Goal: Task Accomplishment & Management: Manage account settings

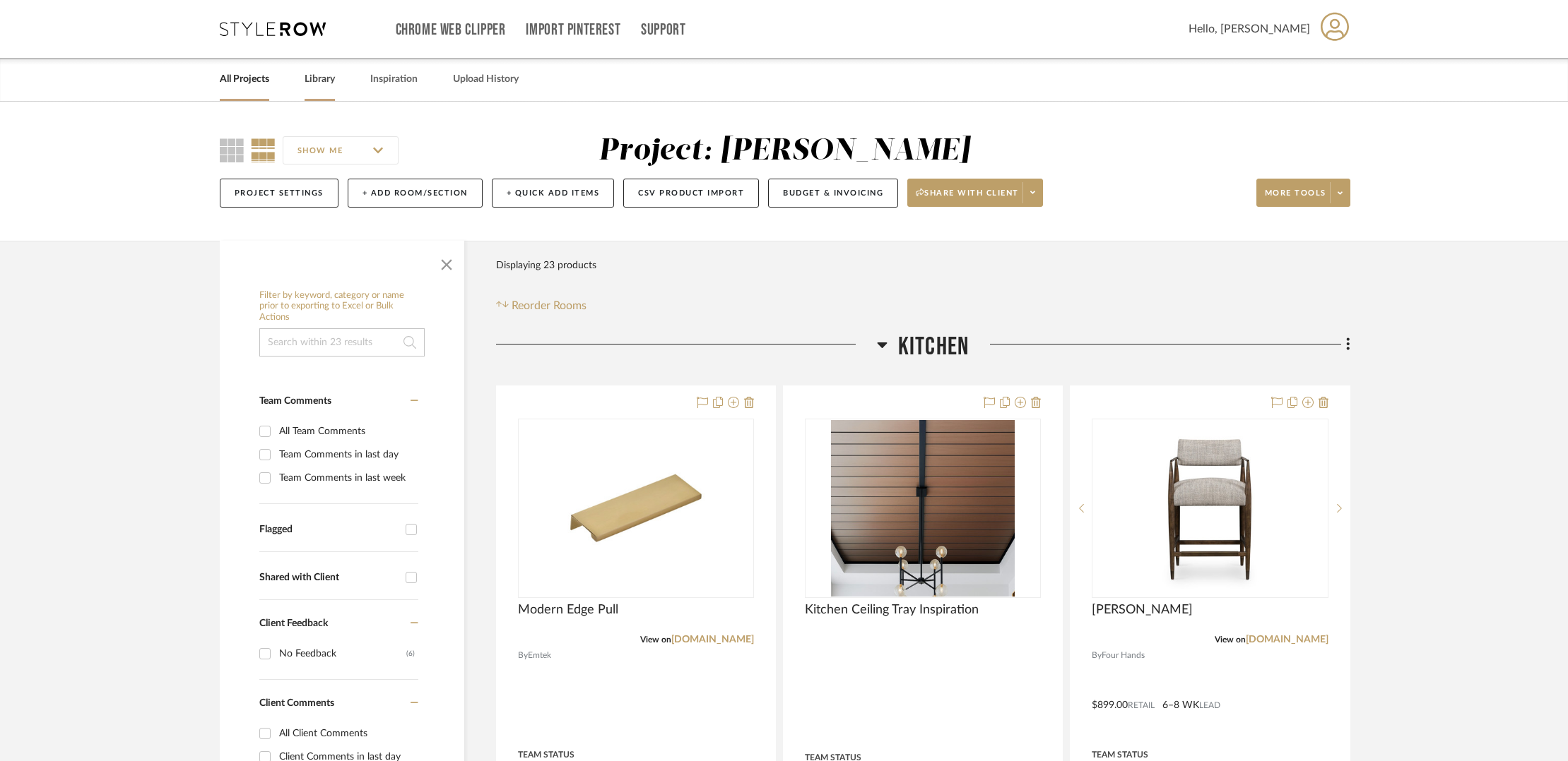
click at [312, 78] on link "Library" at bounding box center [320, 79] width 30 height 19
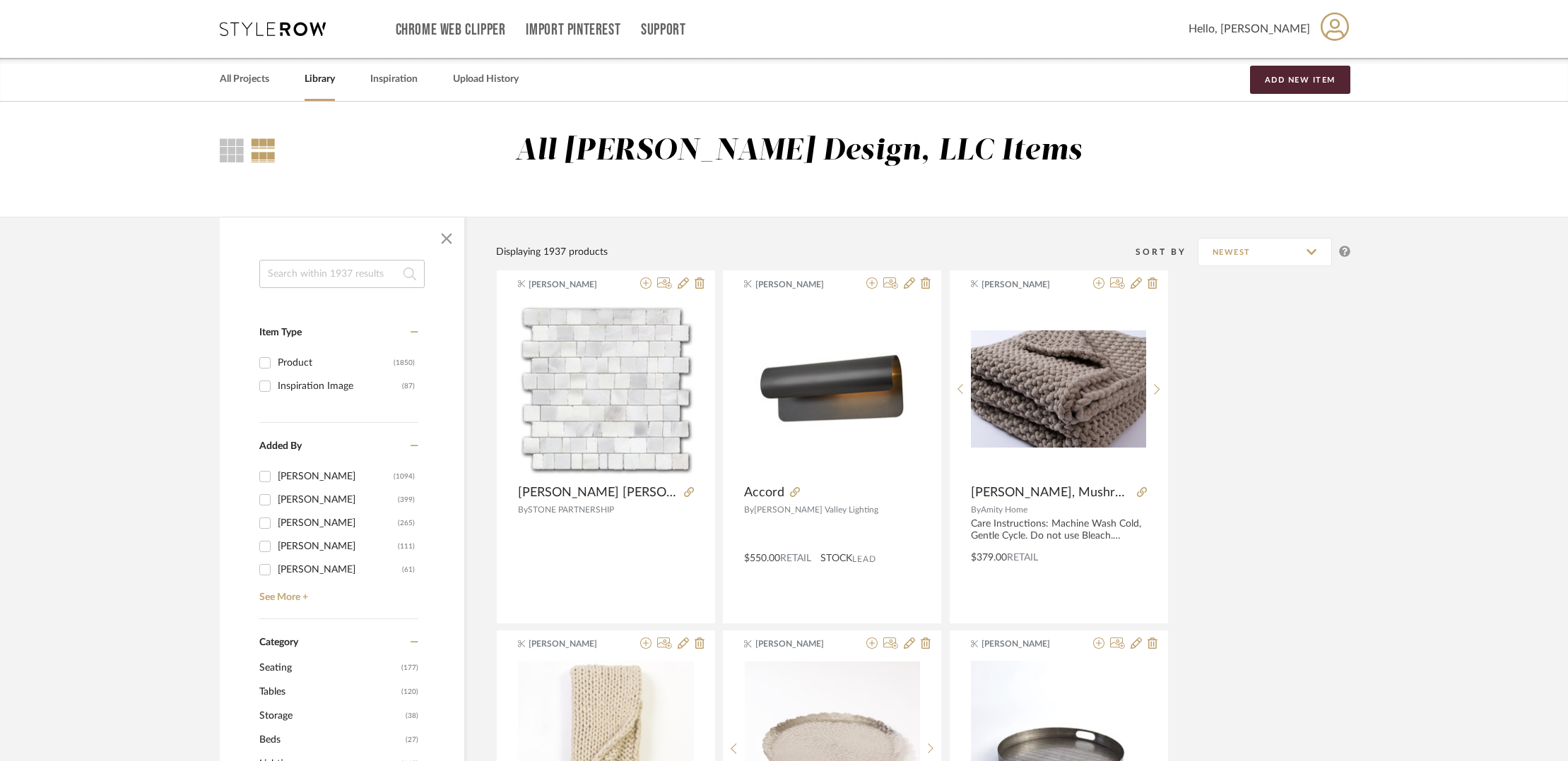
click at [247, 87] on link "All Projects" at bounding box center [244, 79] width 50 height 19
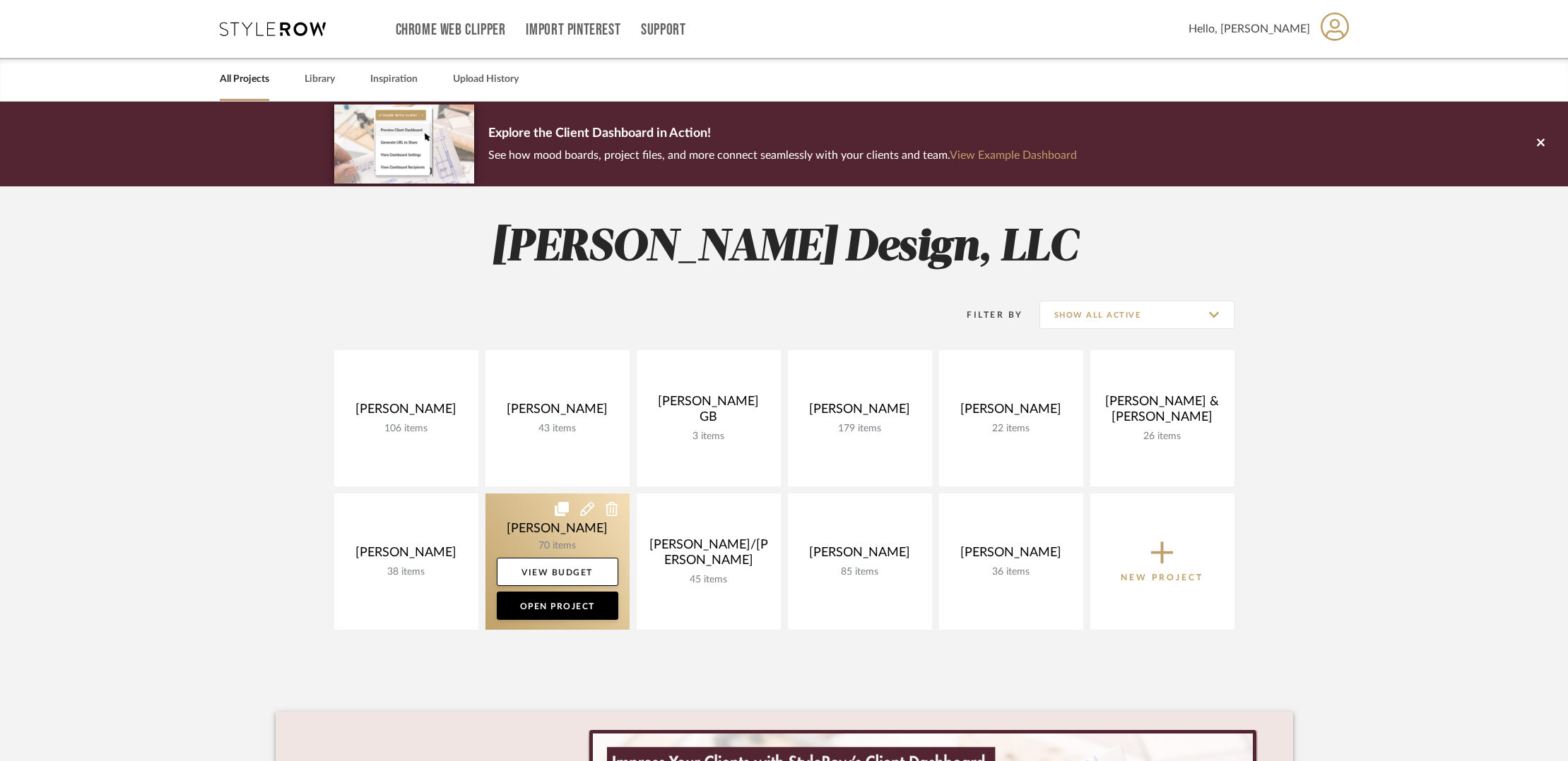
click at [561, 514] on icon at bounding box center [561, 509] width 14 height 14
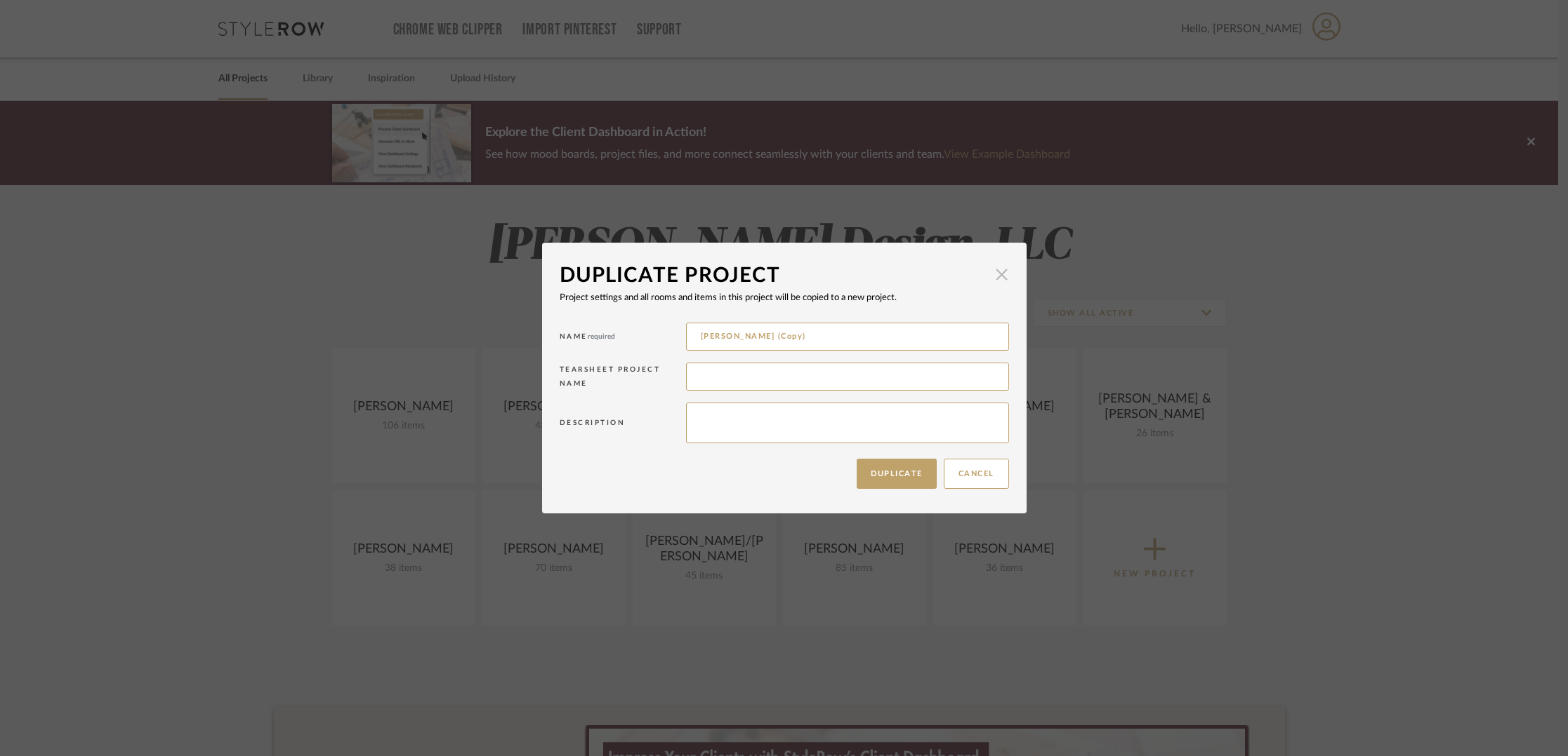
click at [998, 283] on span "button" at bounding box center [1002, 274] width 28 height 28
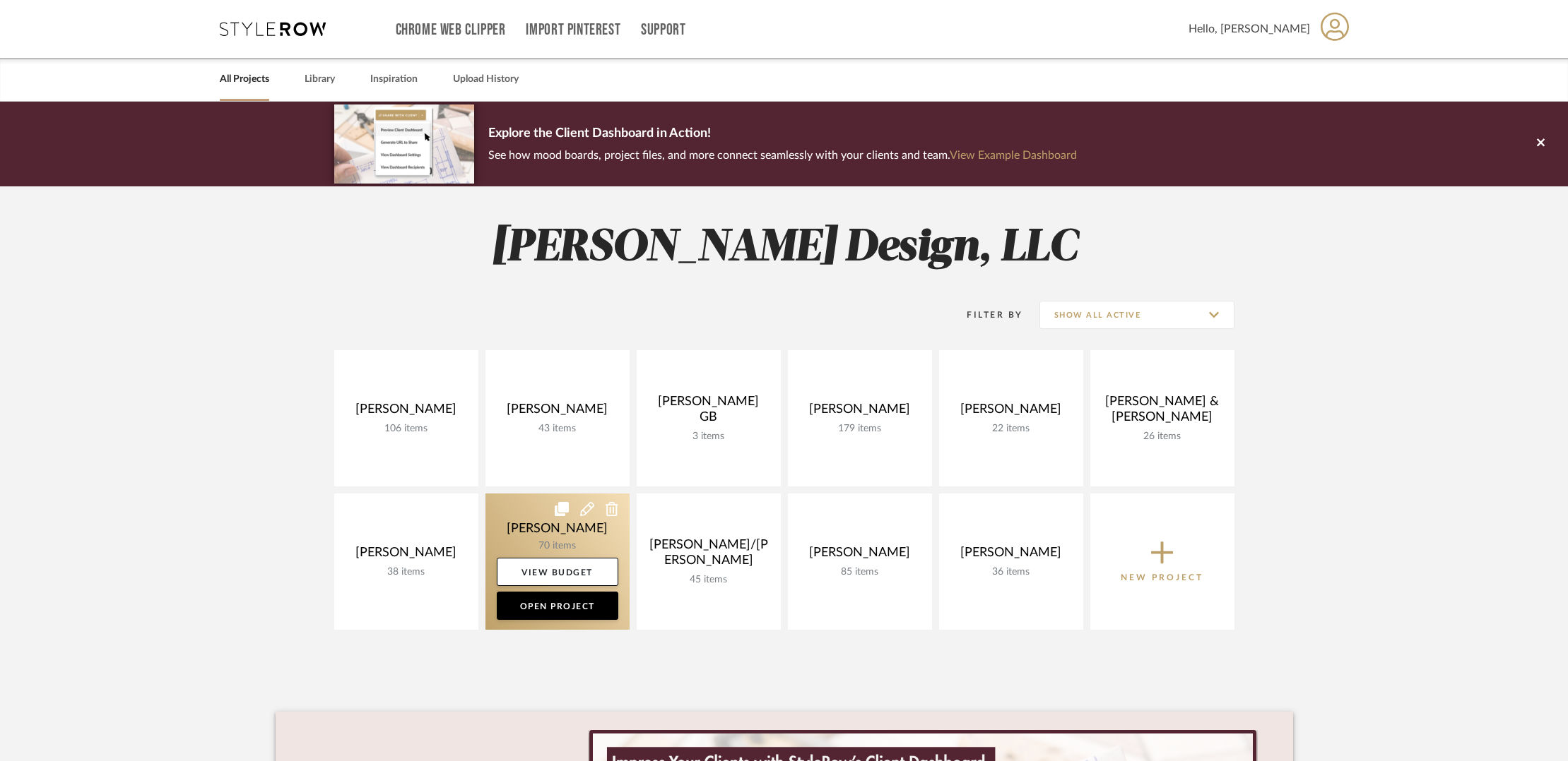
click at [500, 520] on link at bounding box center [557, 562] width 144 height 137
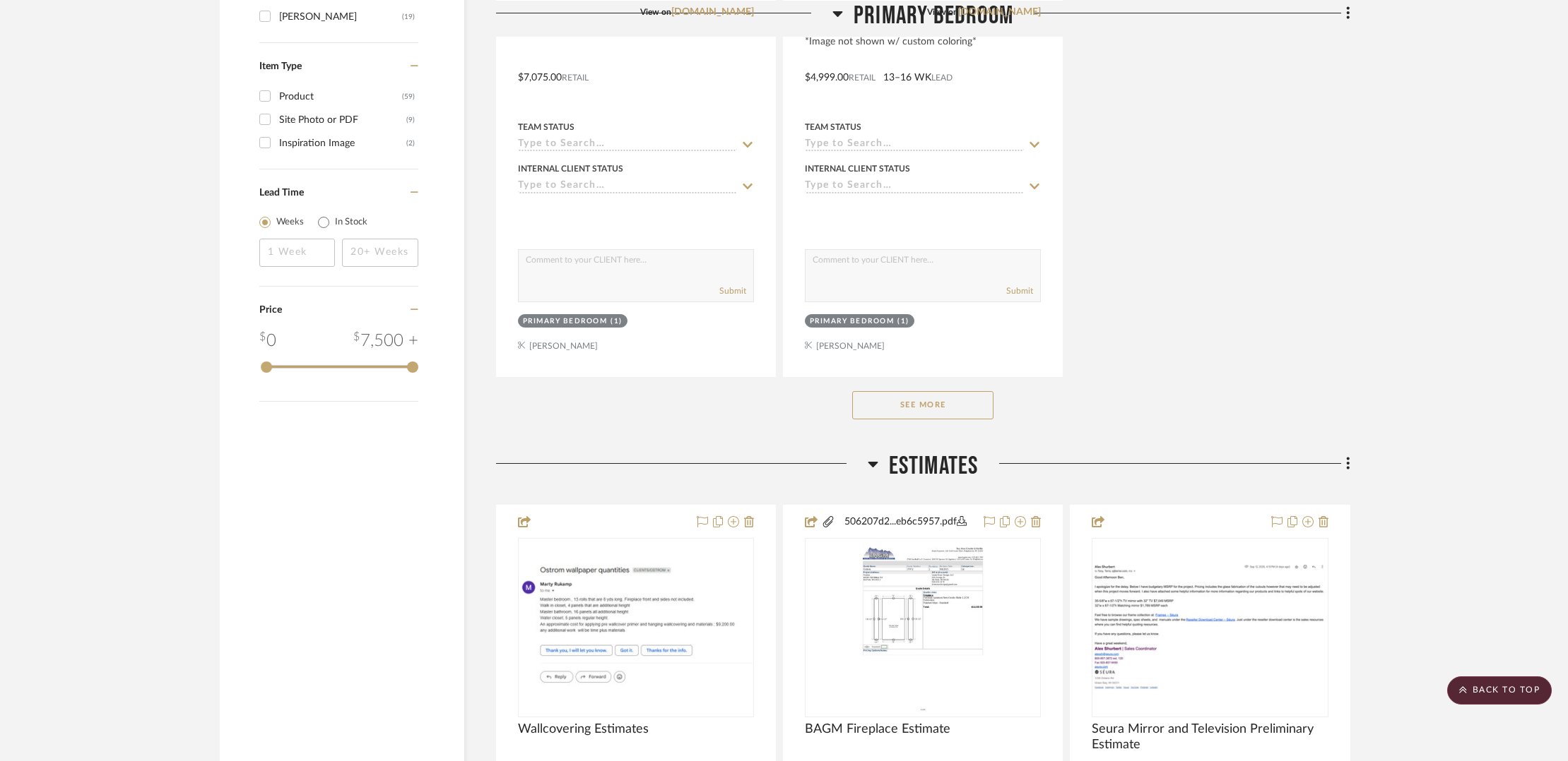
scroll to position [1877, 0]
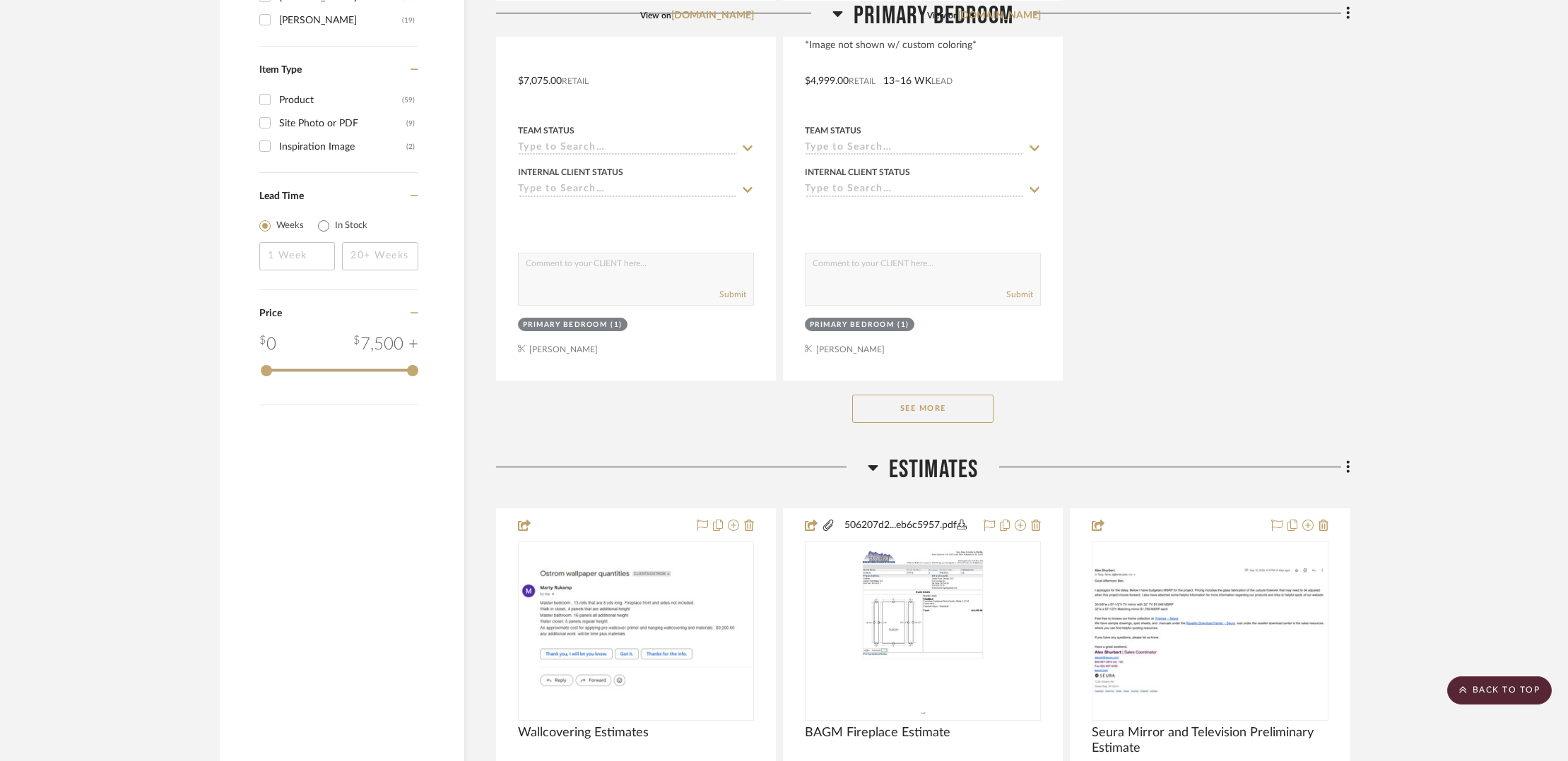
click at [902, 402] on button "See More" at bounding box center [922, 408] width 142 height 28
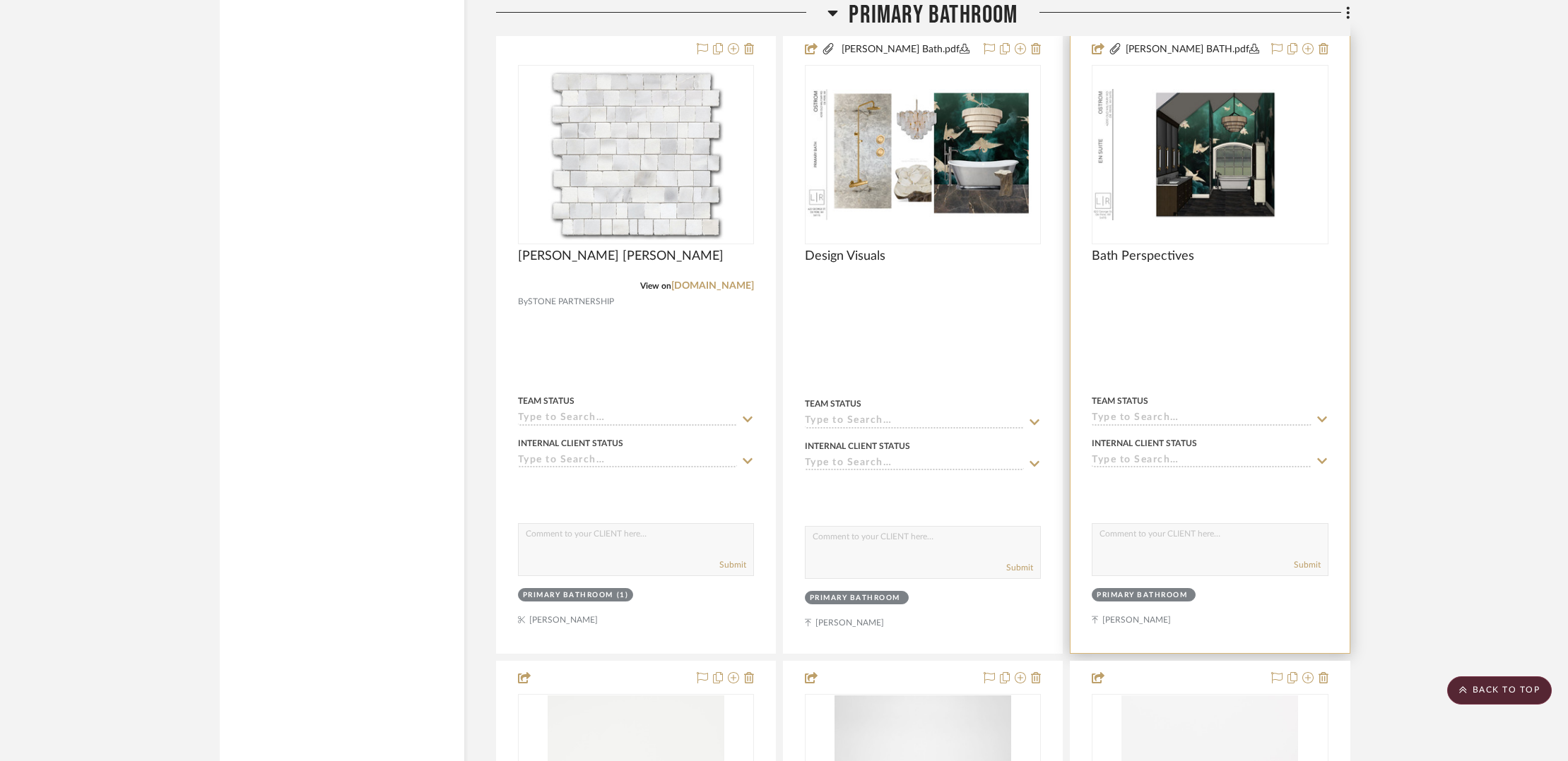
scroll to position [8773, 0]
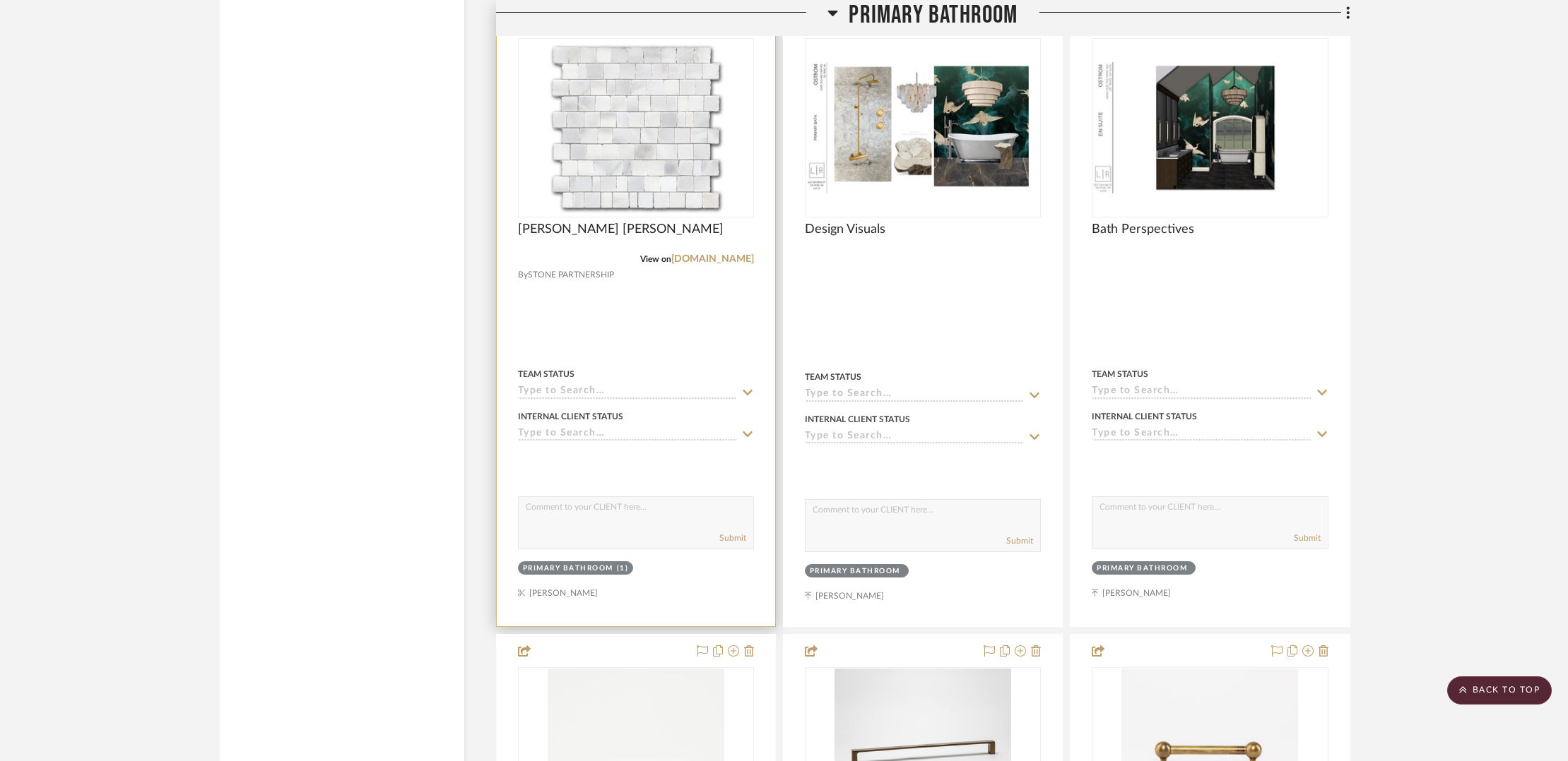
click at [648, 336] on div at bounding box center [636, 316] width 278 height 621
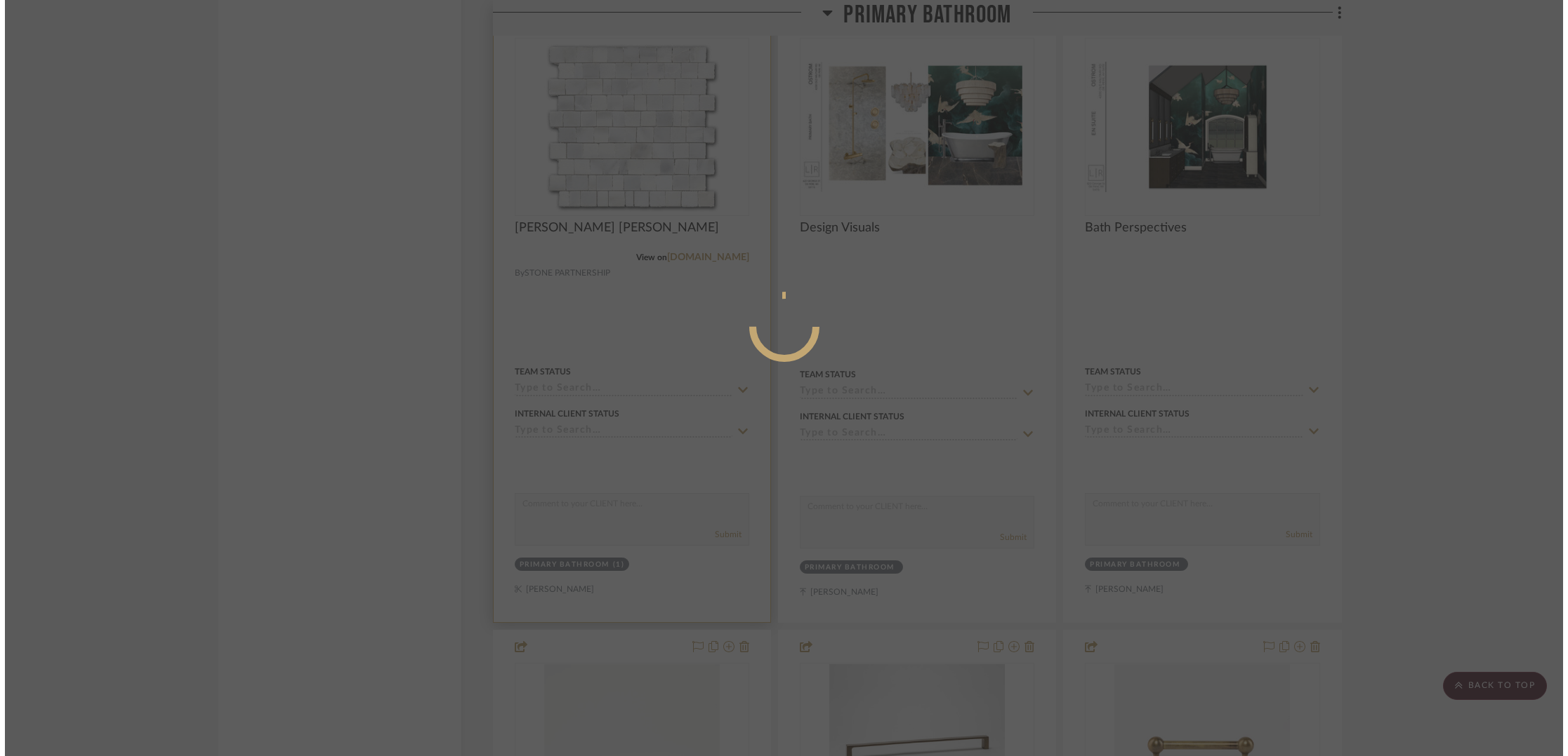
scroll to position [0, 0]
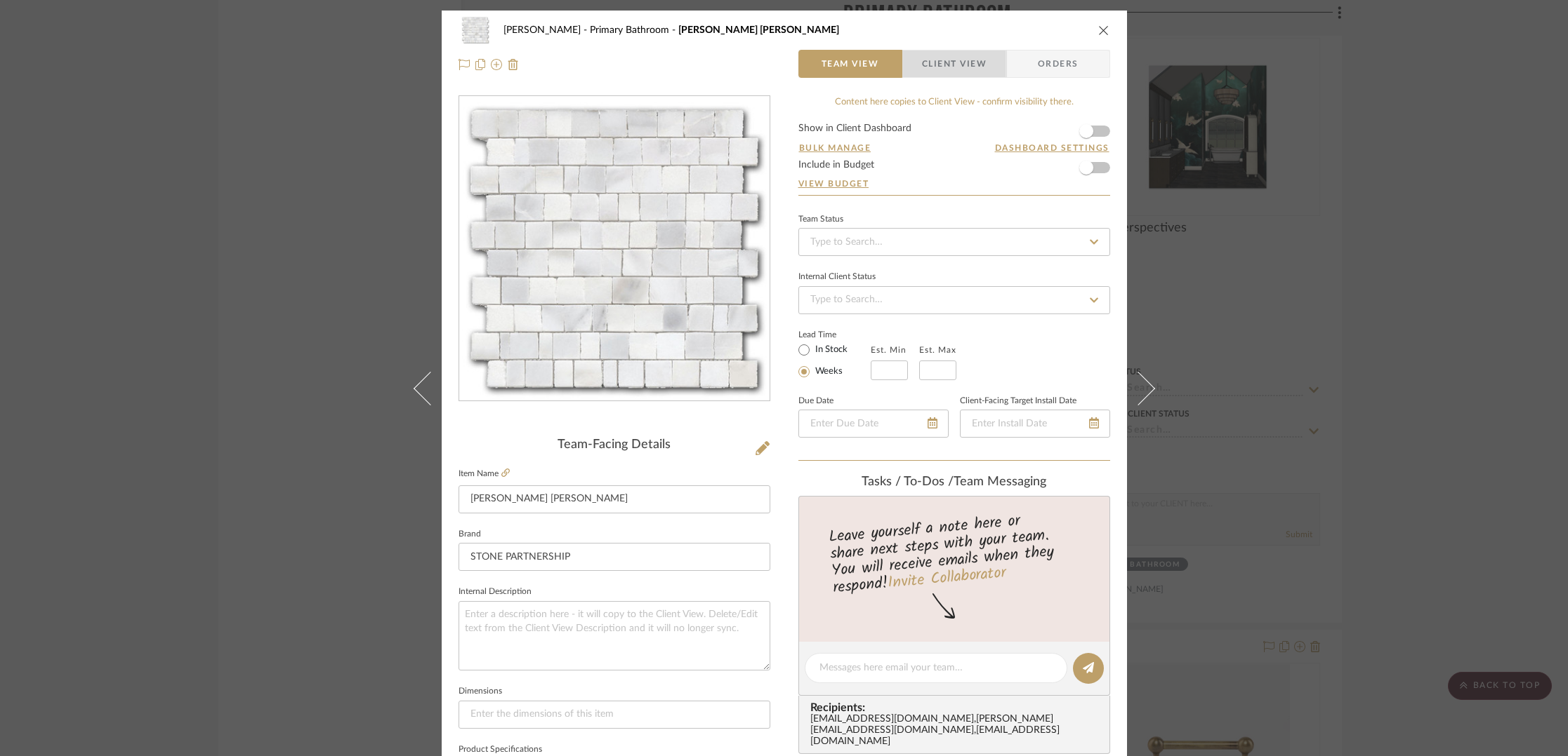
click at [949, 63] on span "Client View" at bounding box center [954, 64] width 64 height 28
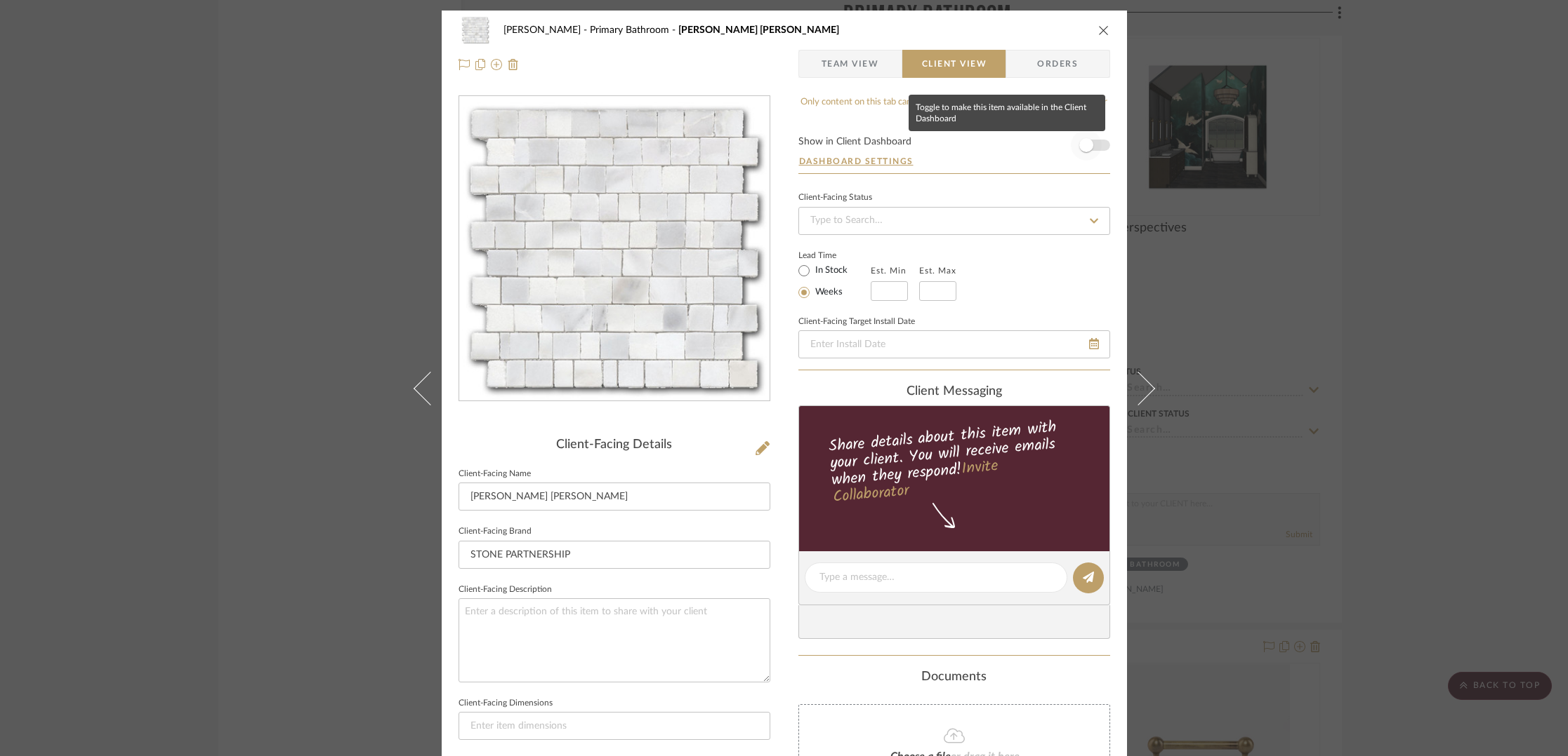
click at [1088, 145] on span "button" at bounding box center [1086, 145] width 31 height 31
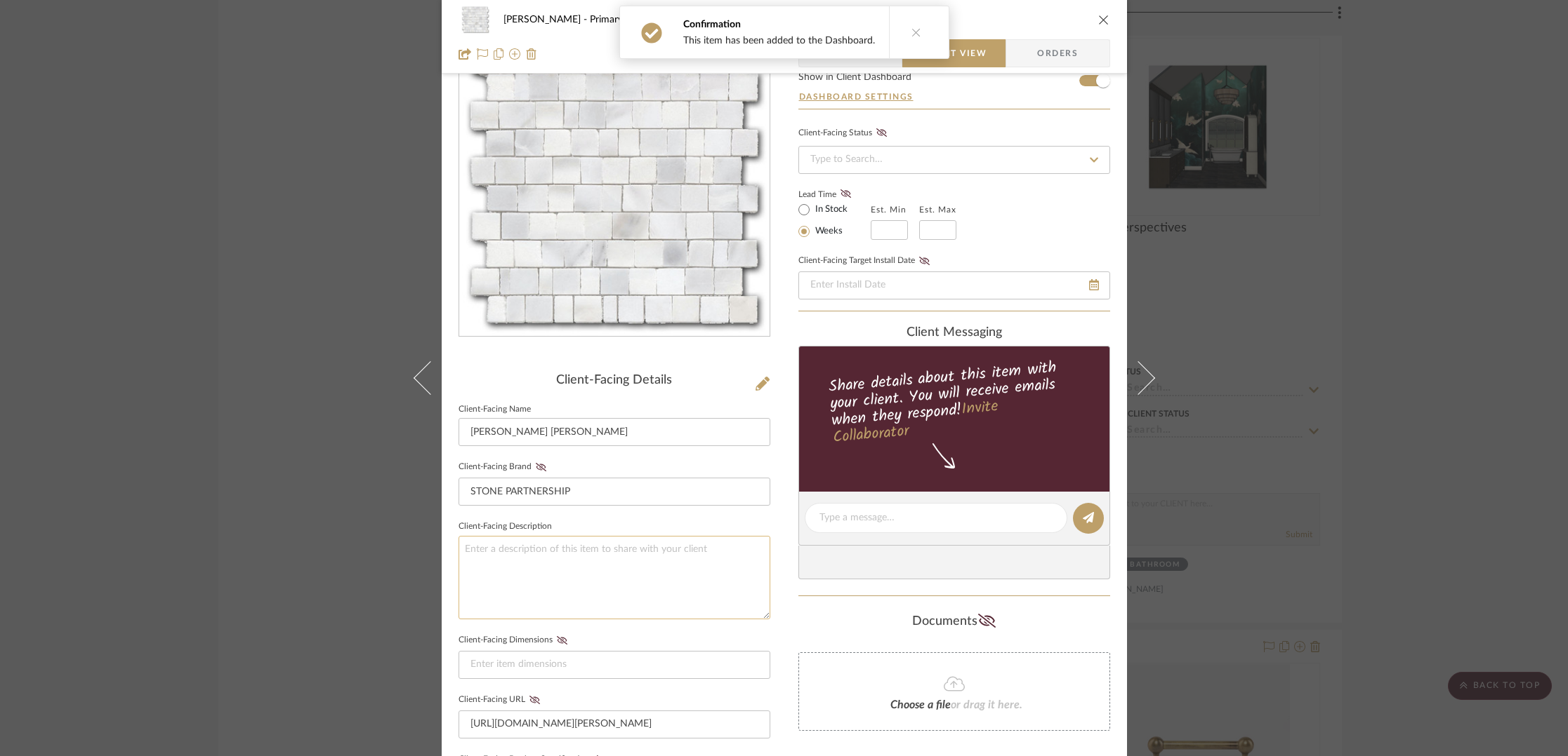
scroll to position [77, 0]
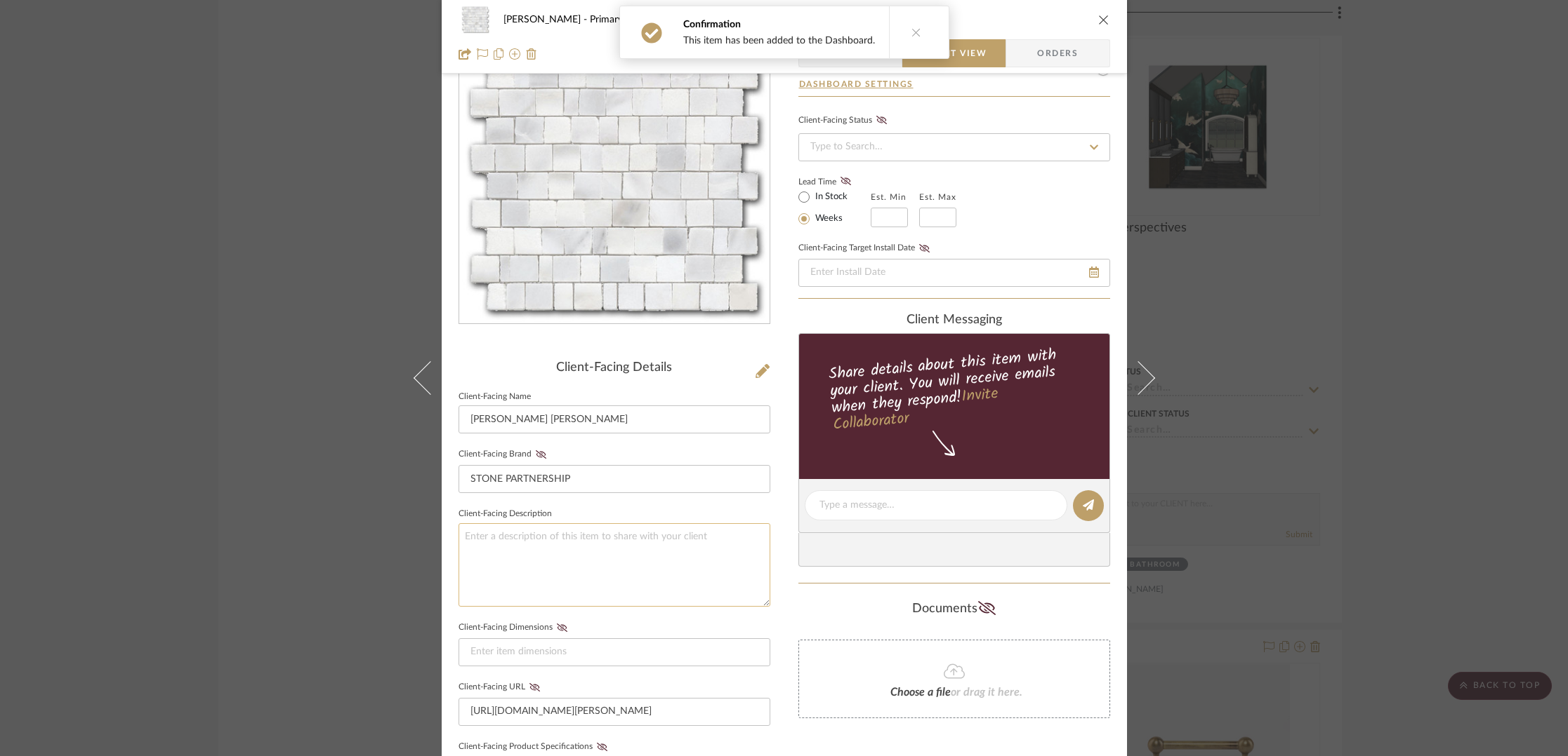
click at [486, 534] on textarea at bounding box center [614, 565] width 311 height 84
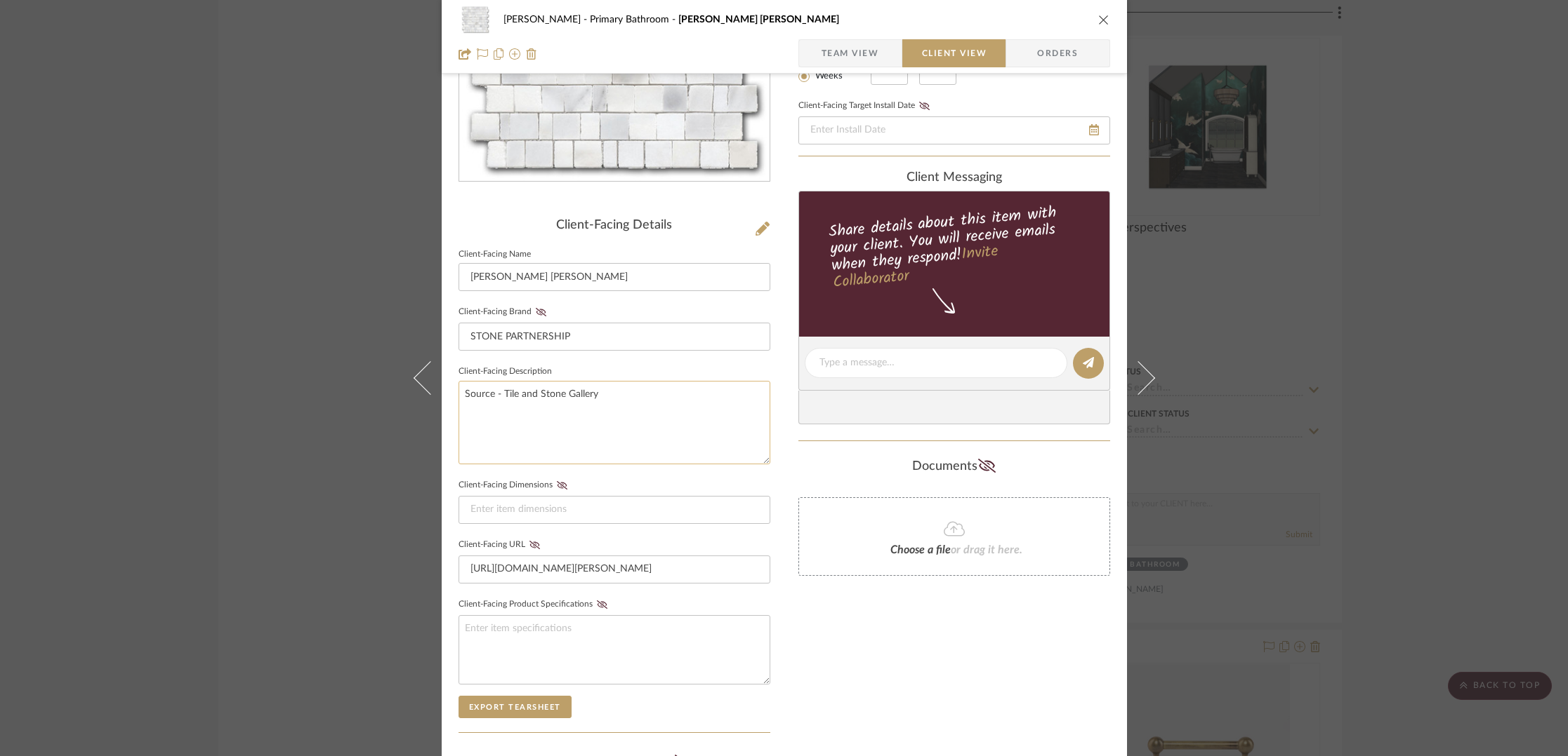
scroll to position [235, 0]
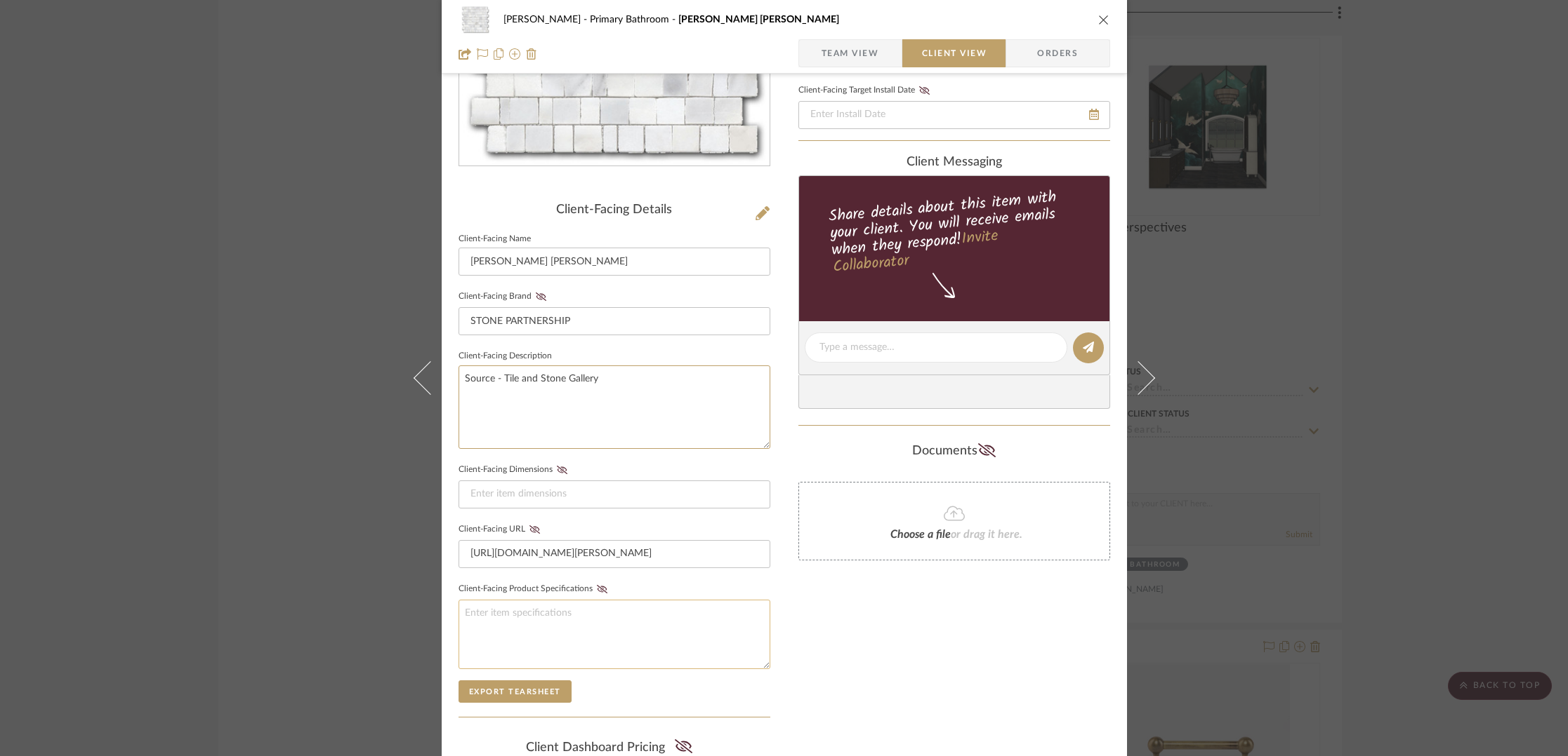
type textarea "Source - Tile and Stone Gallery"
click at [499, 610] on textarea at bounding box center [614, 634] width 311 height 69
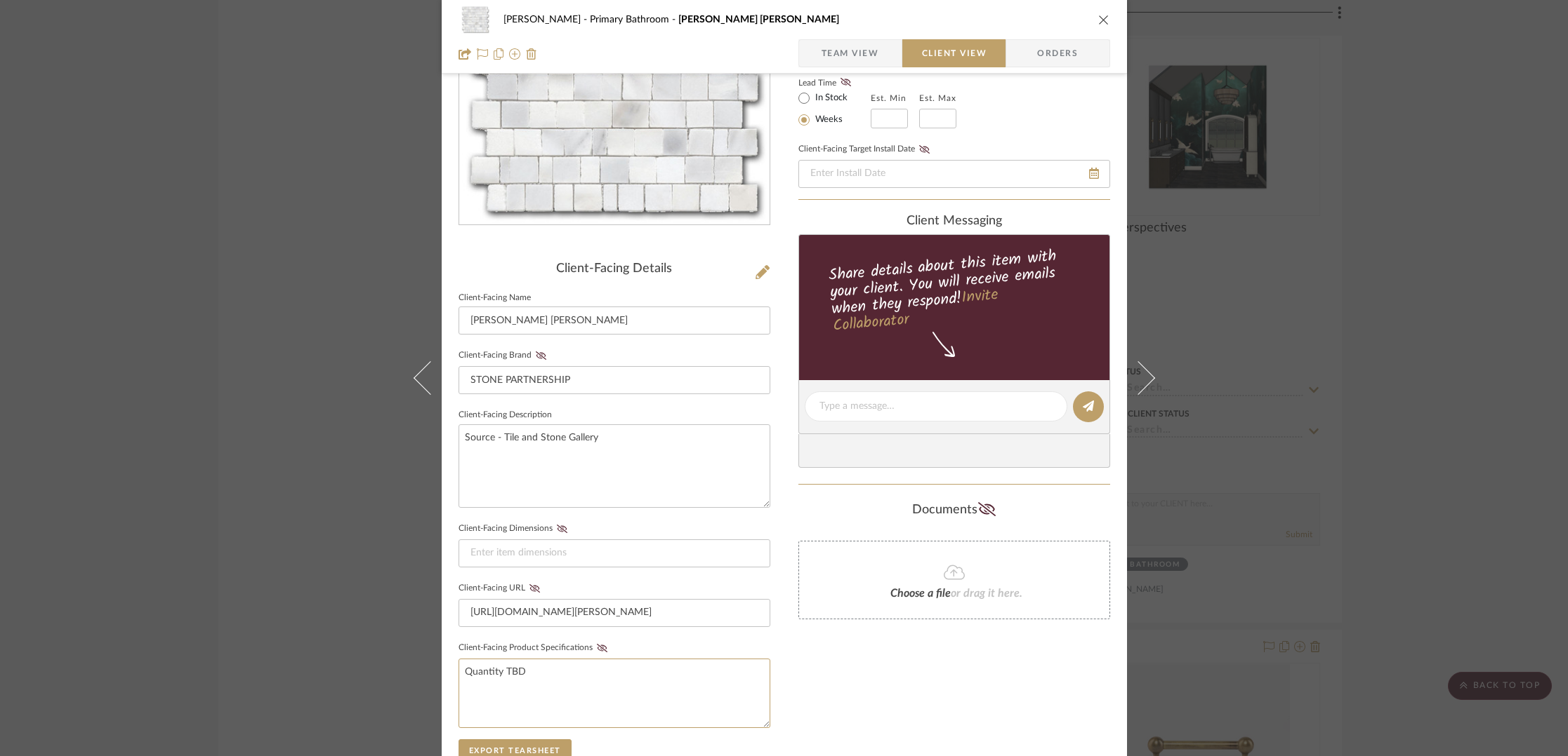
scroll to position [0, 0]
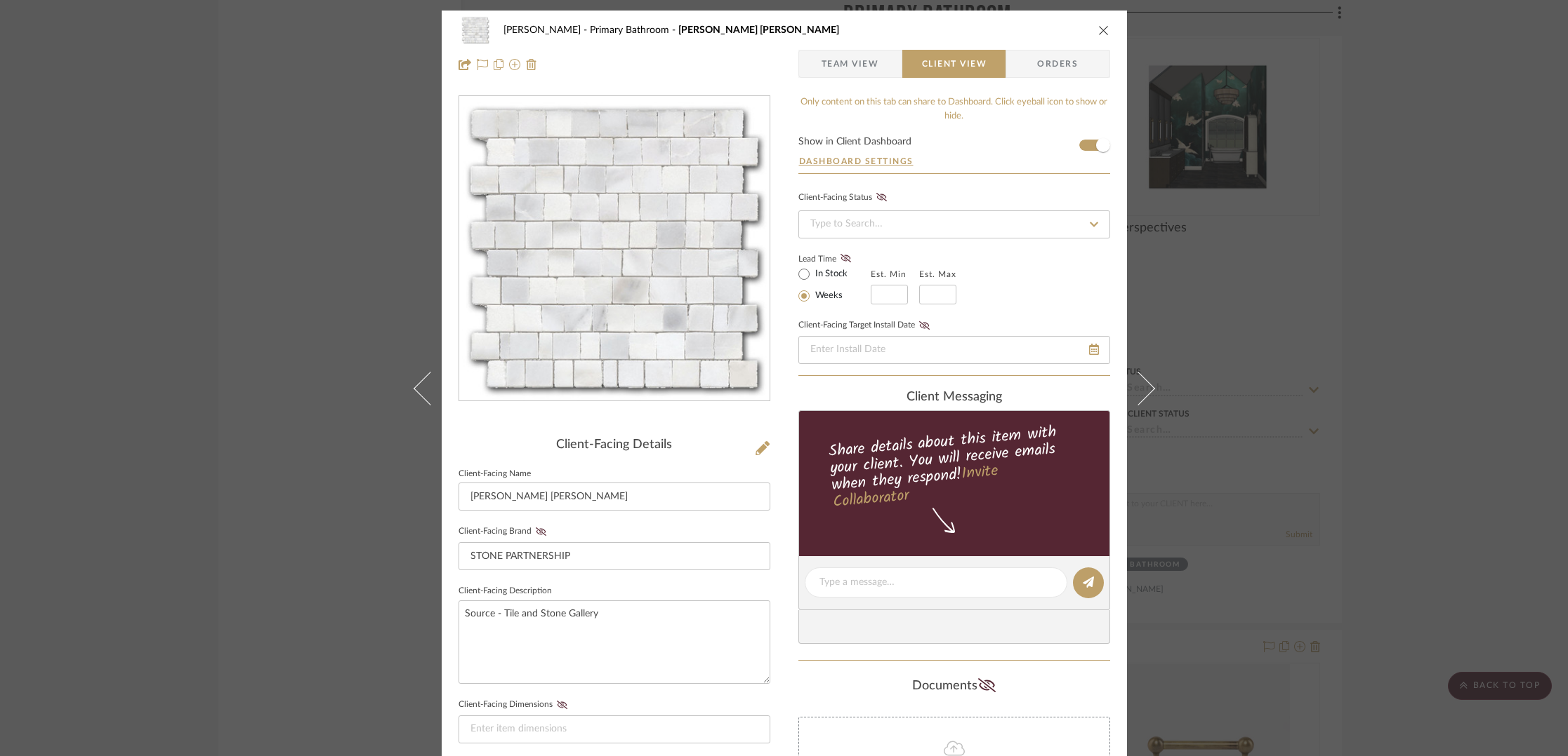
type textarea "Quantity TBD"
click at [1098, 32] on icon "close" at bounding box center [1104, 30] width 11 height 11
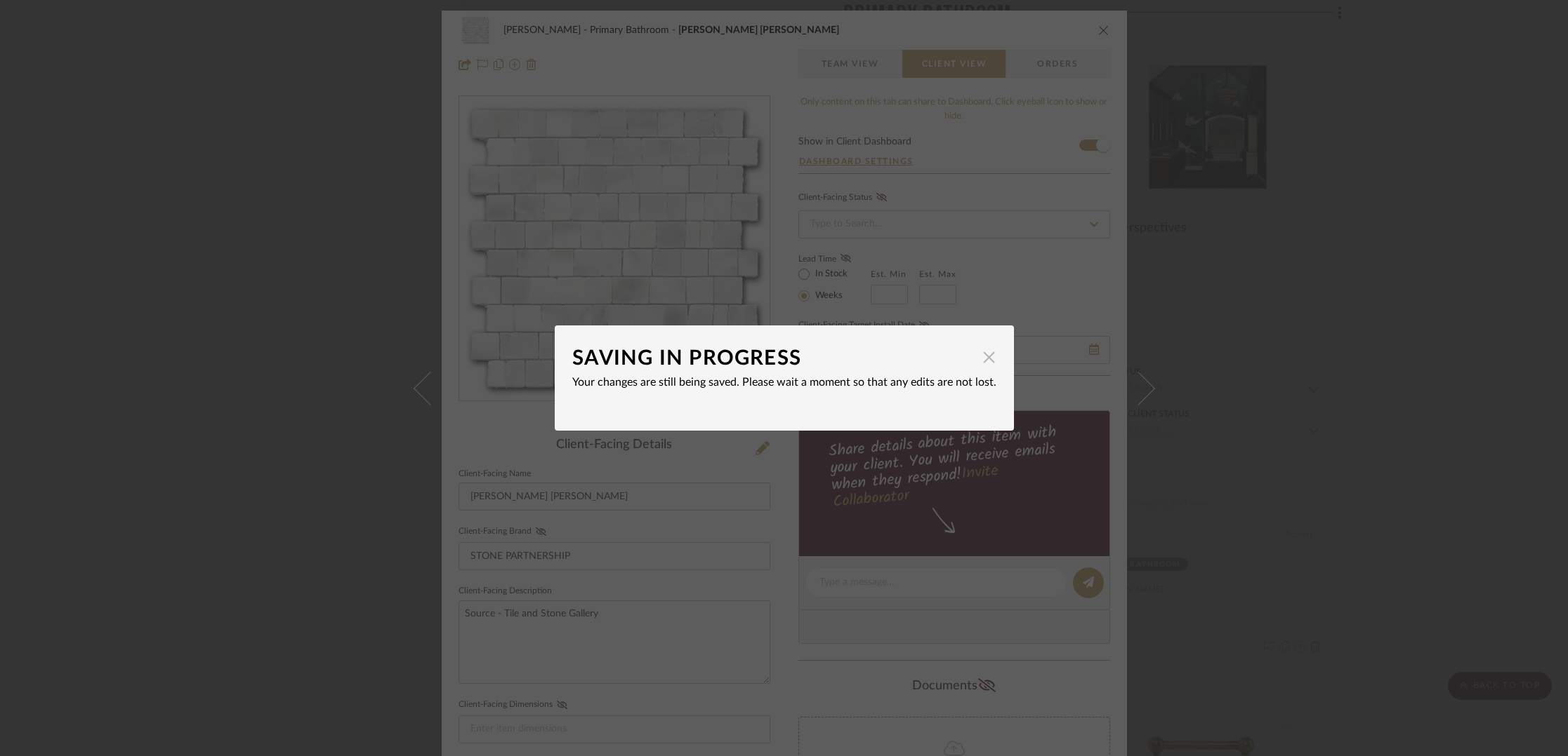
click at [982, 358] on span "button" at bounding box center [989, 357] width 28 height 28
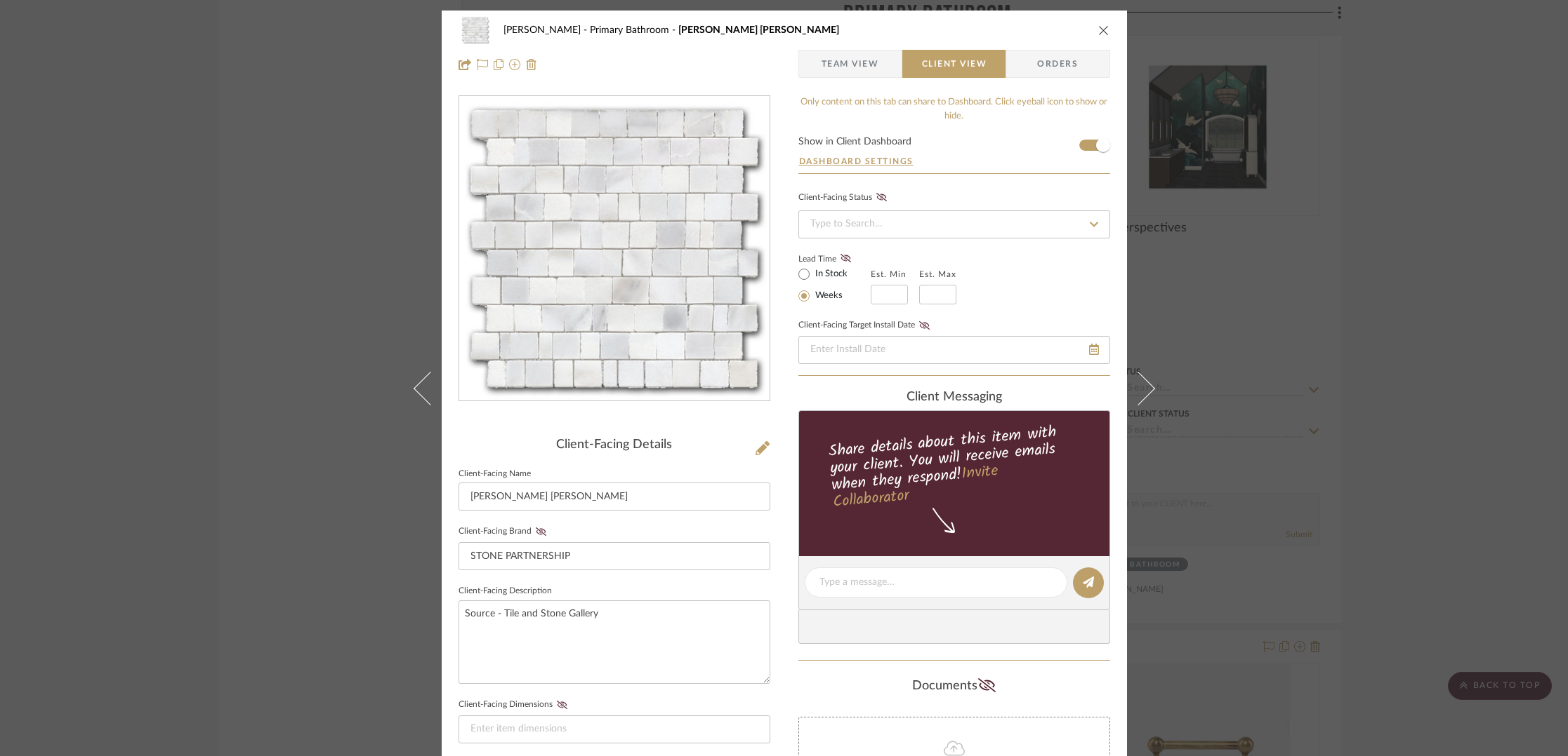
click at [1098, 29] on icon "close" at bounding box center [1104, 30] width 11 height 11
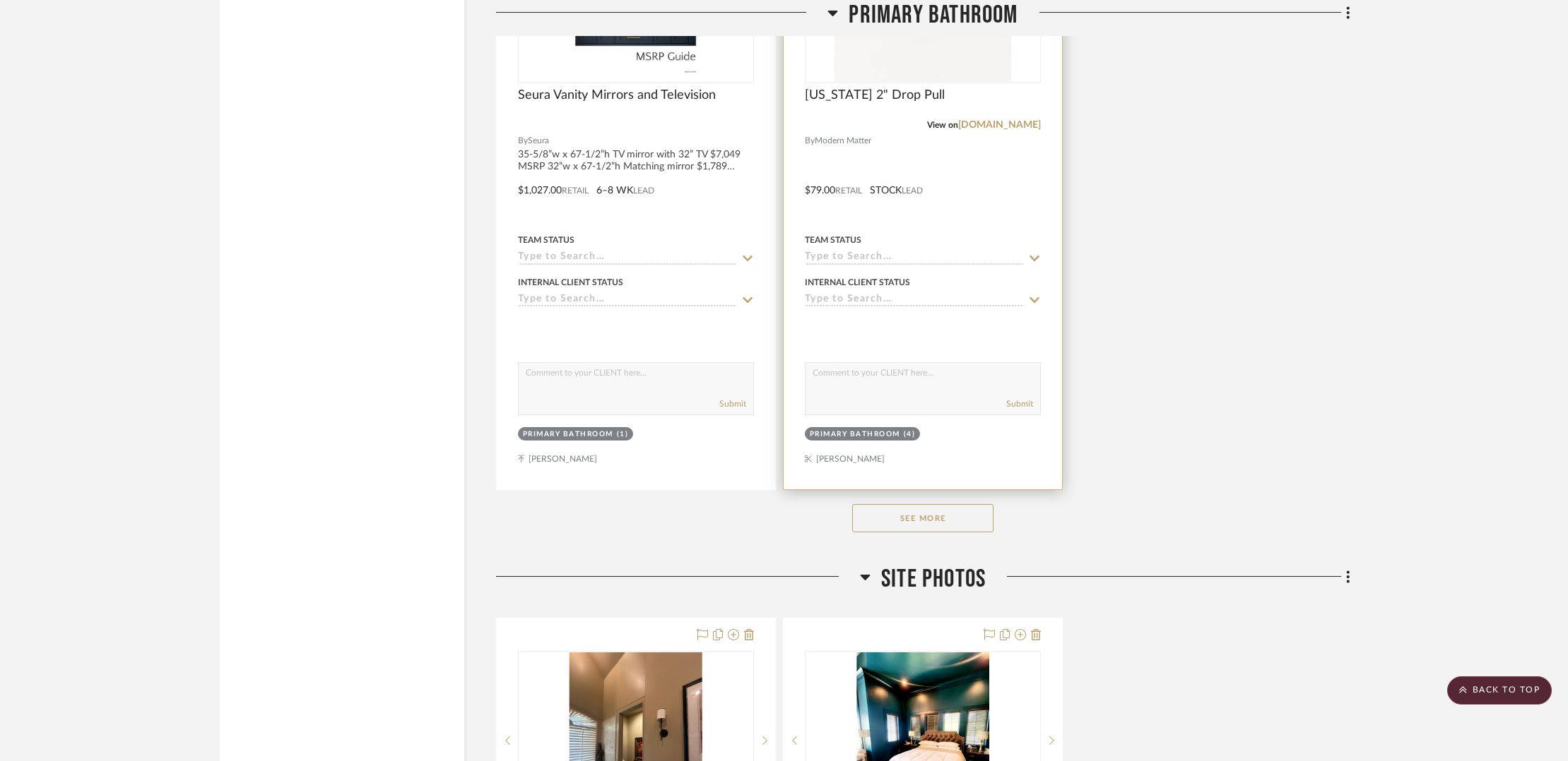
scroll to position [10189, 0]
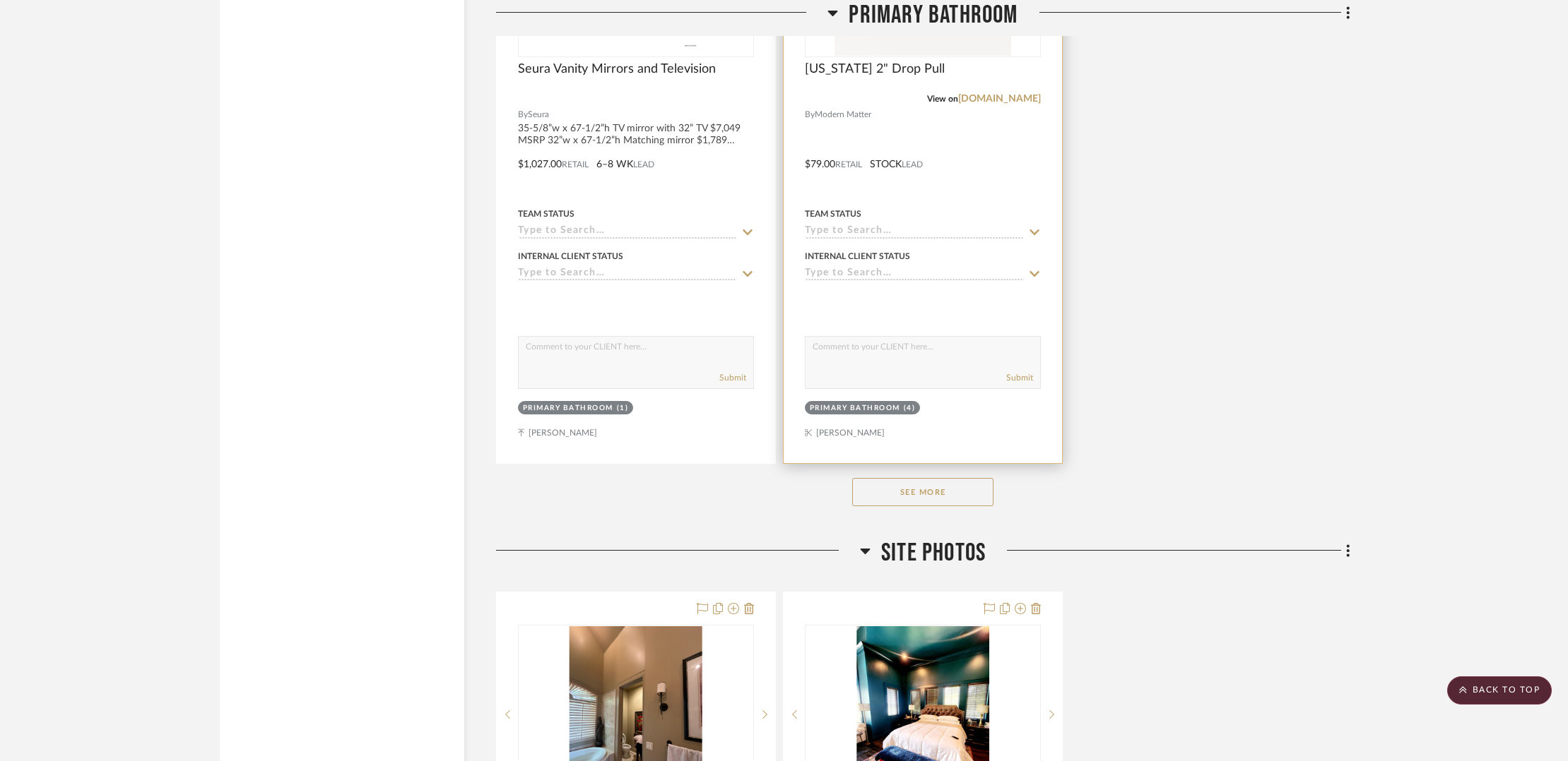
drag, startPoint x: 931, startPoint y: 479, endPoint x: 1062, endPoint y: 400, distance: 153.0
click at [931, 478] on button "See More" at bounding box center [922, 492] width 142 height 28
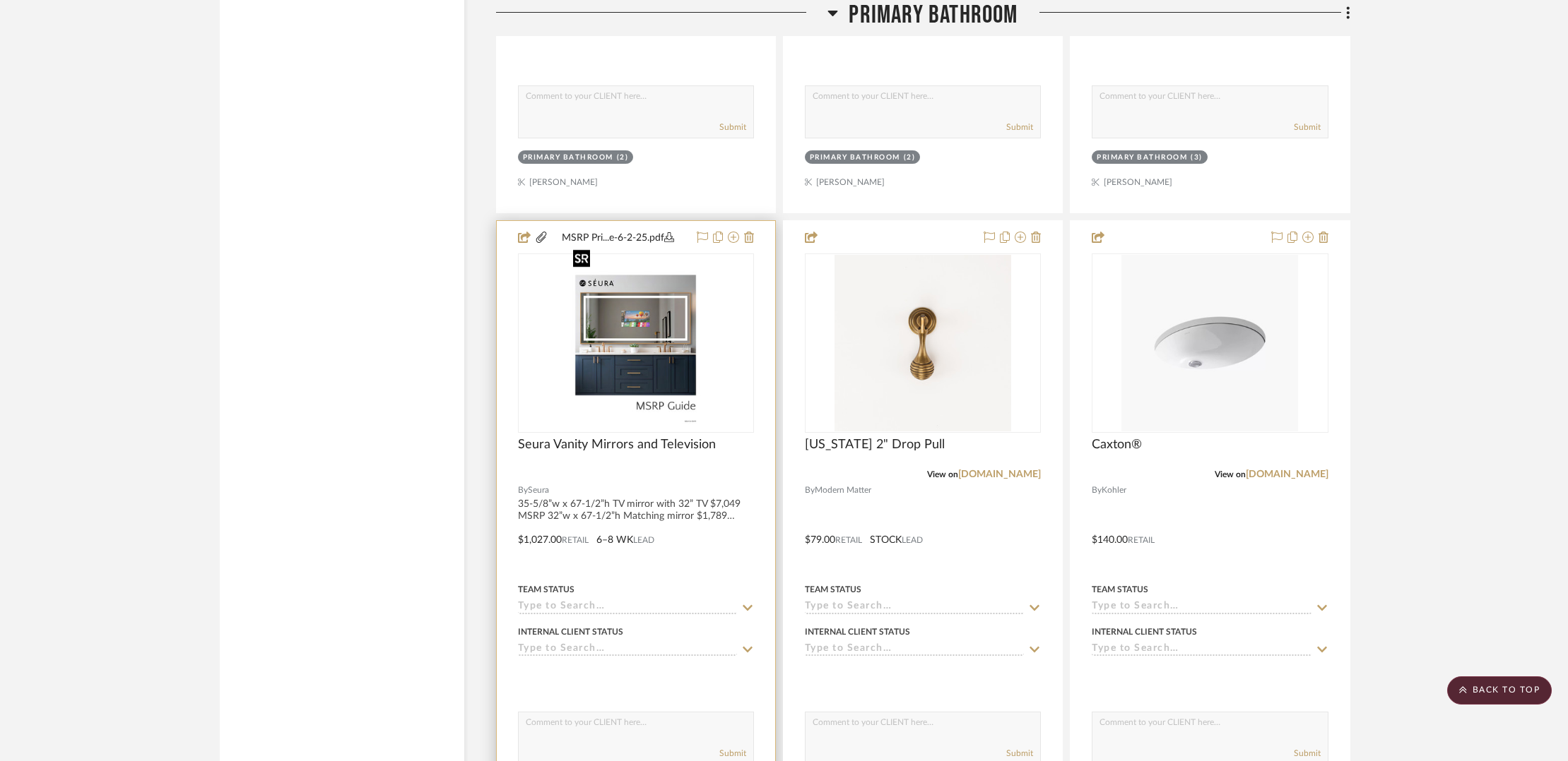
scroll to position [9818, 0]
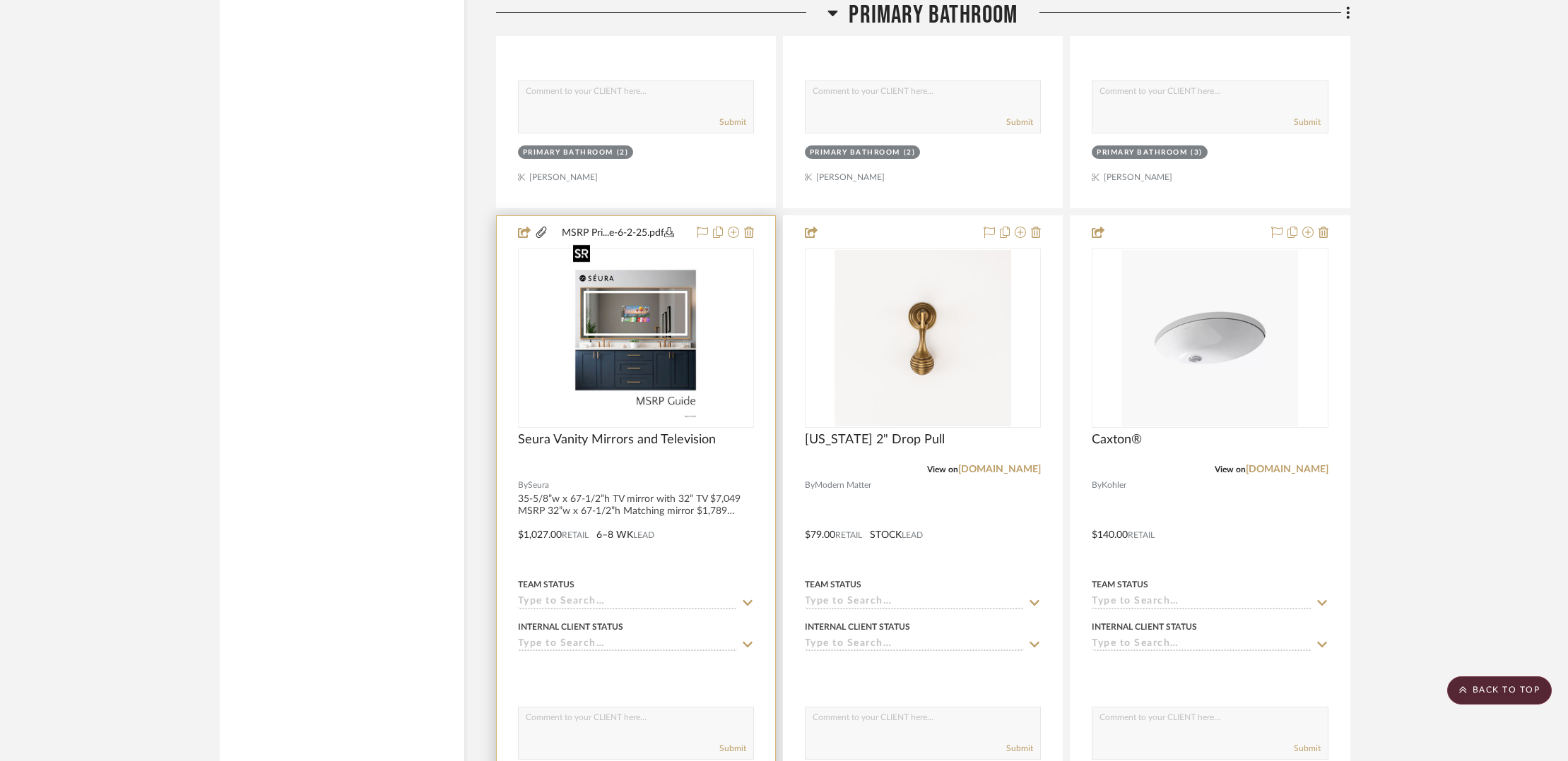
click at [684, 310] on img "0" at bounding box center [636, 338] width 137 height 177
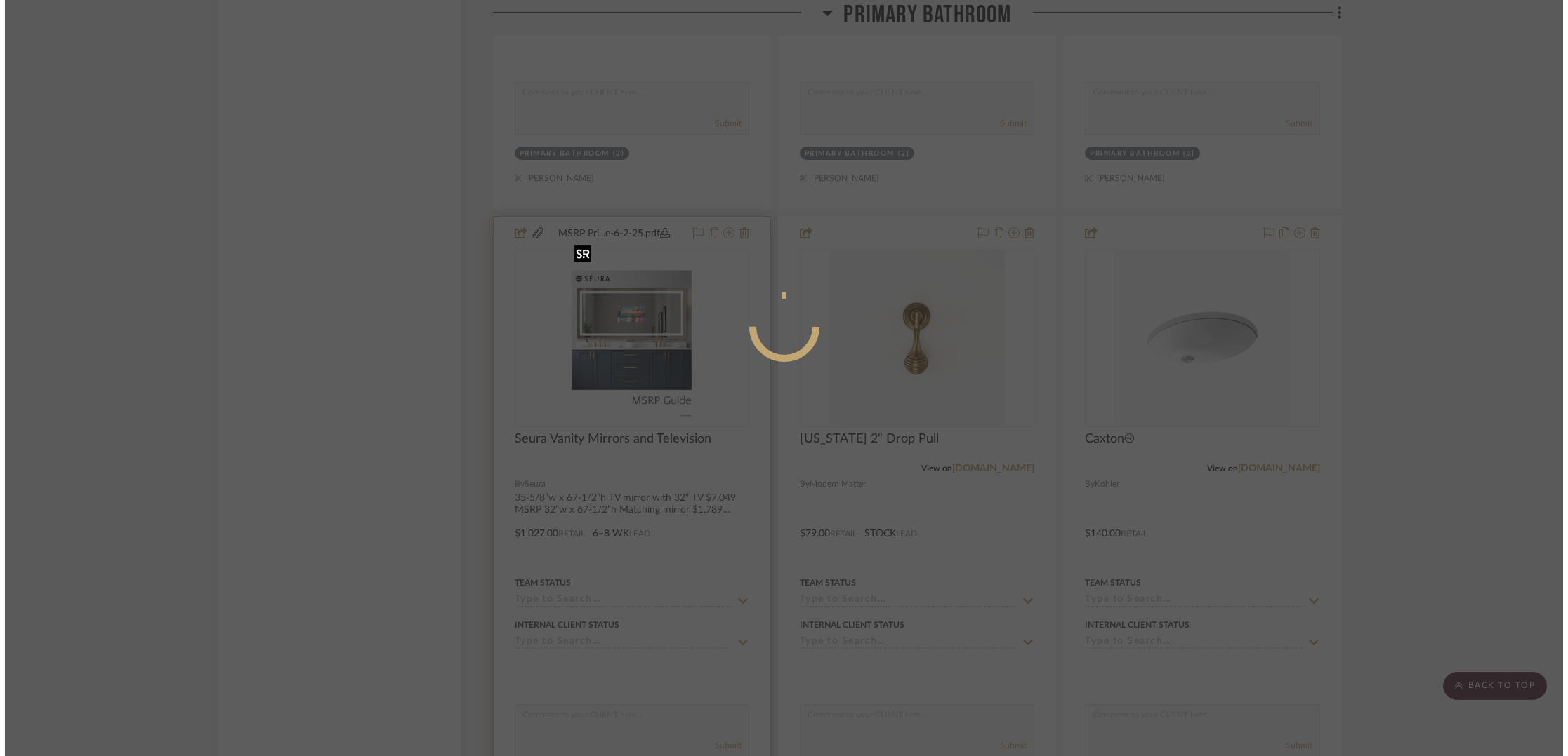
scroll to position [0, 0]
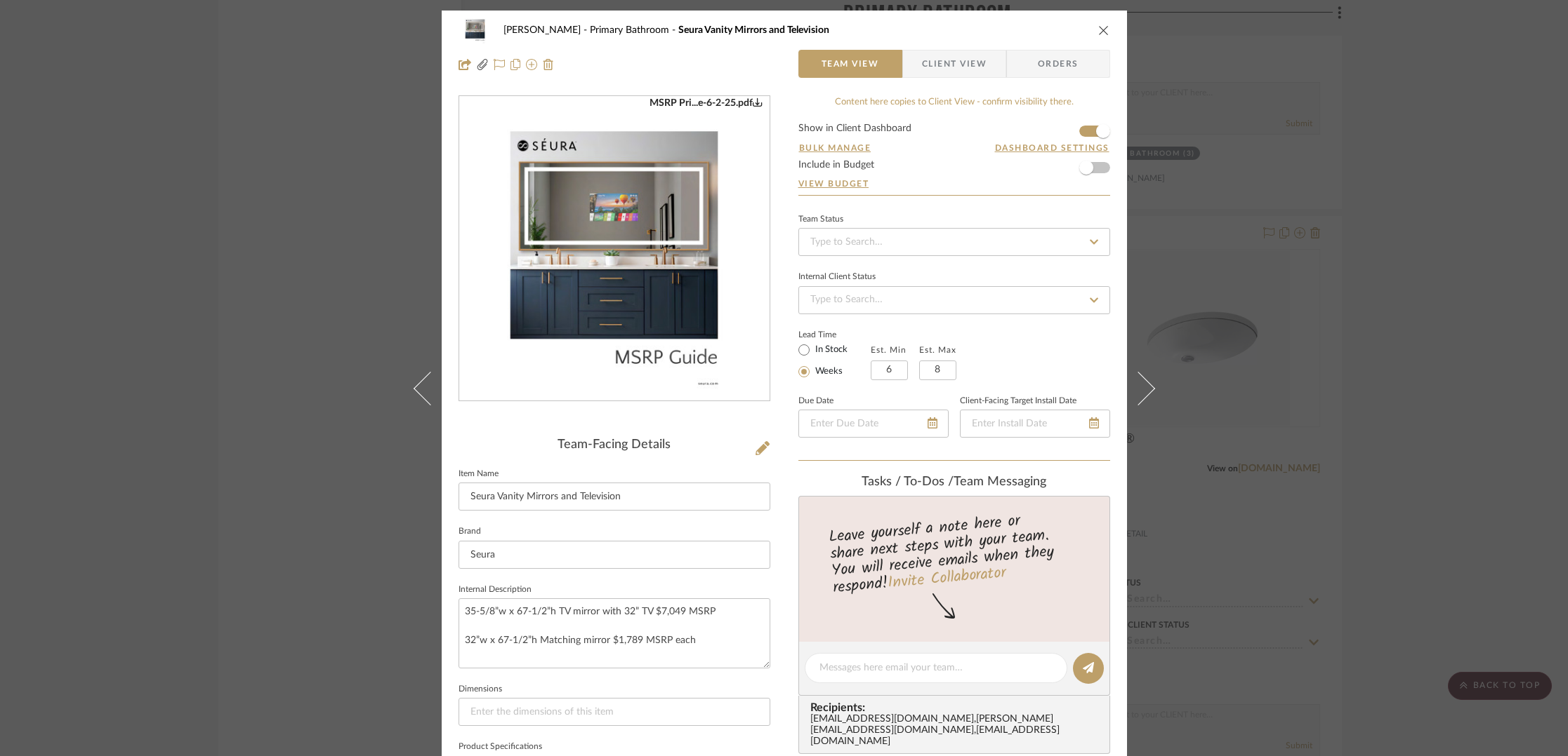
click at [719, 290] on img "0" at bounding box center [614, 249] width 236 height 305
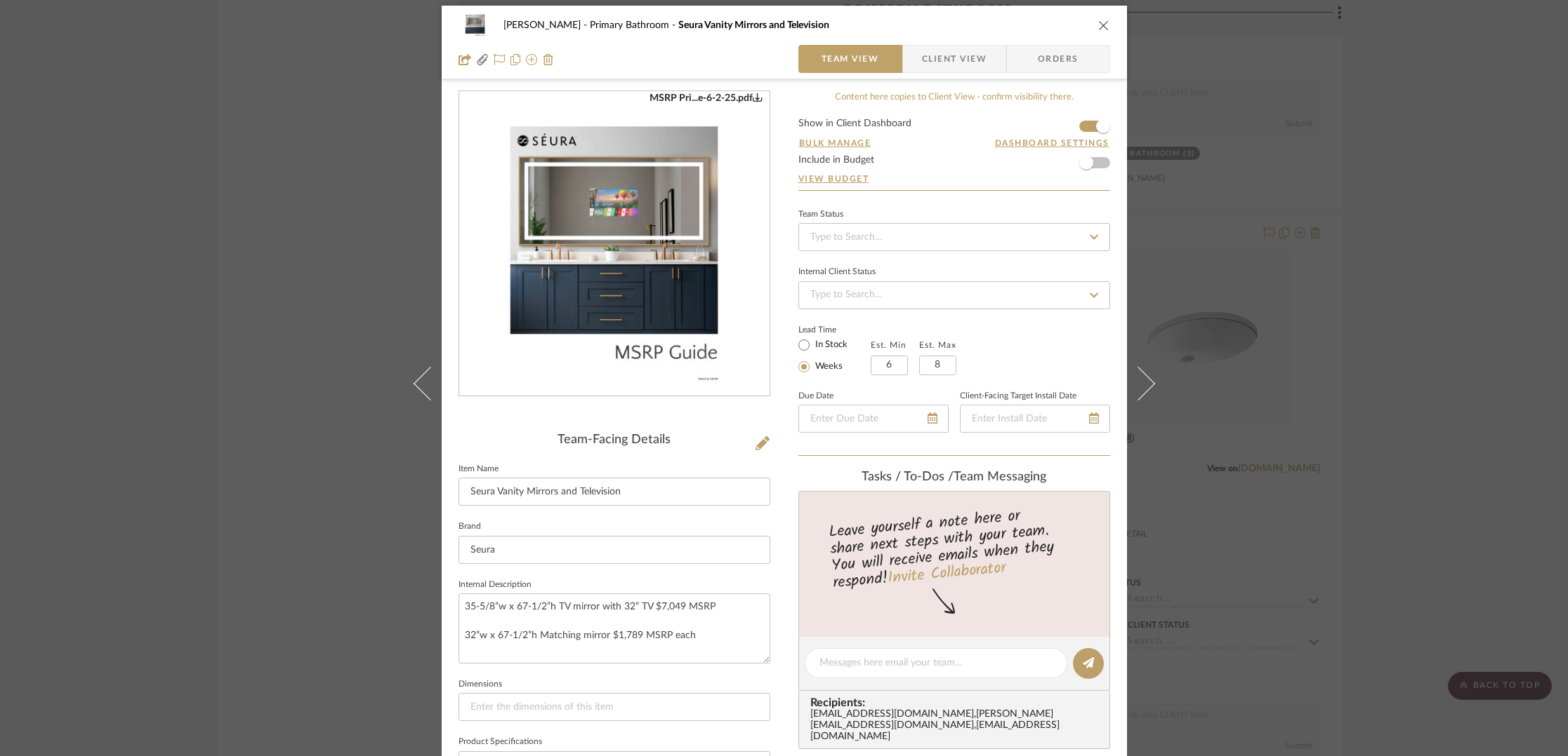
scroll to position [1, 0]
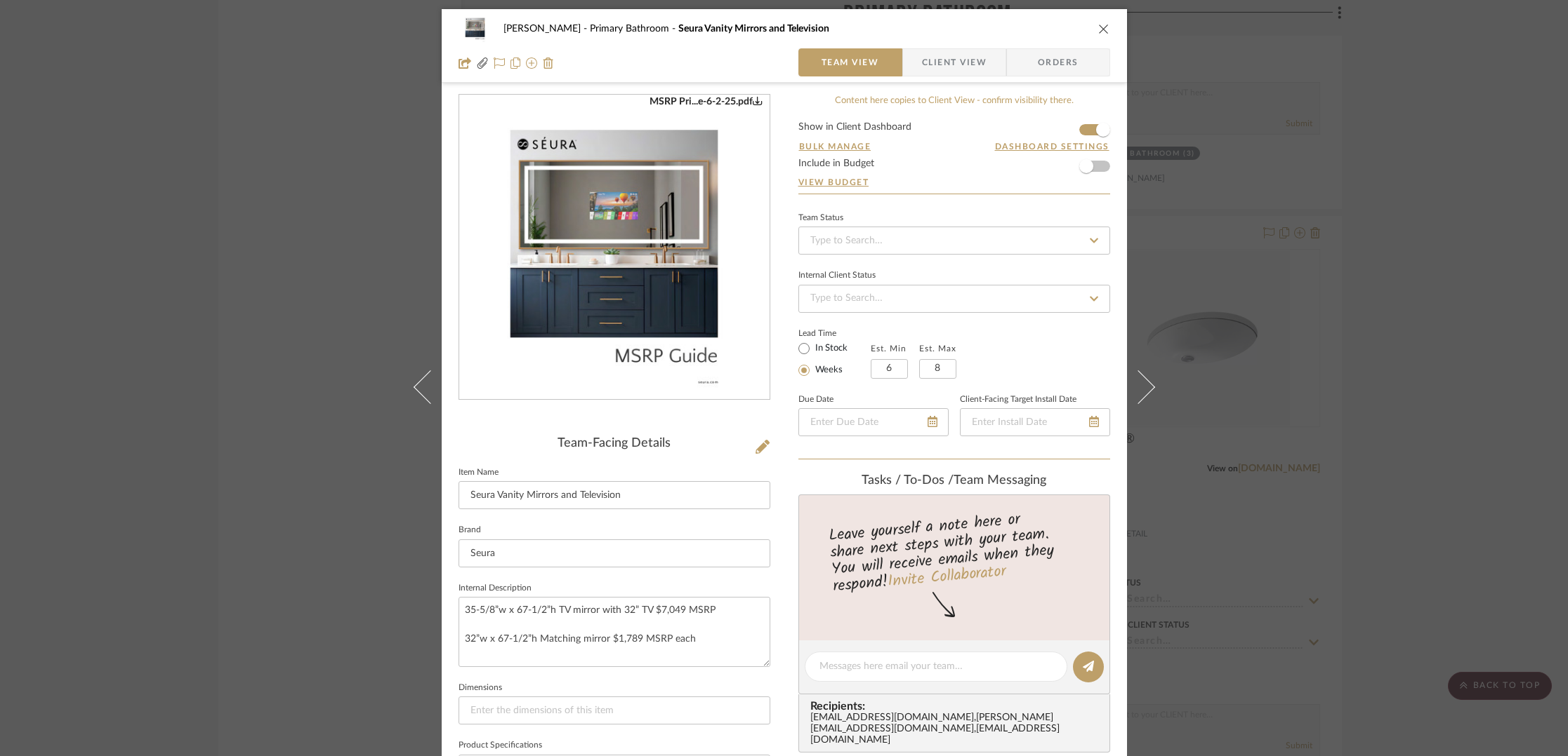
click at [1098, 29] on icon "close" at bounding box center [1104, 29] width 11 height 11
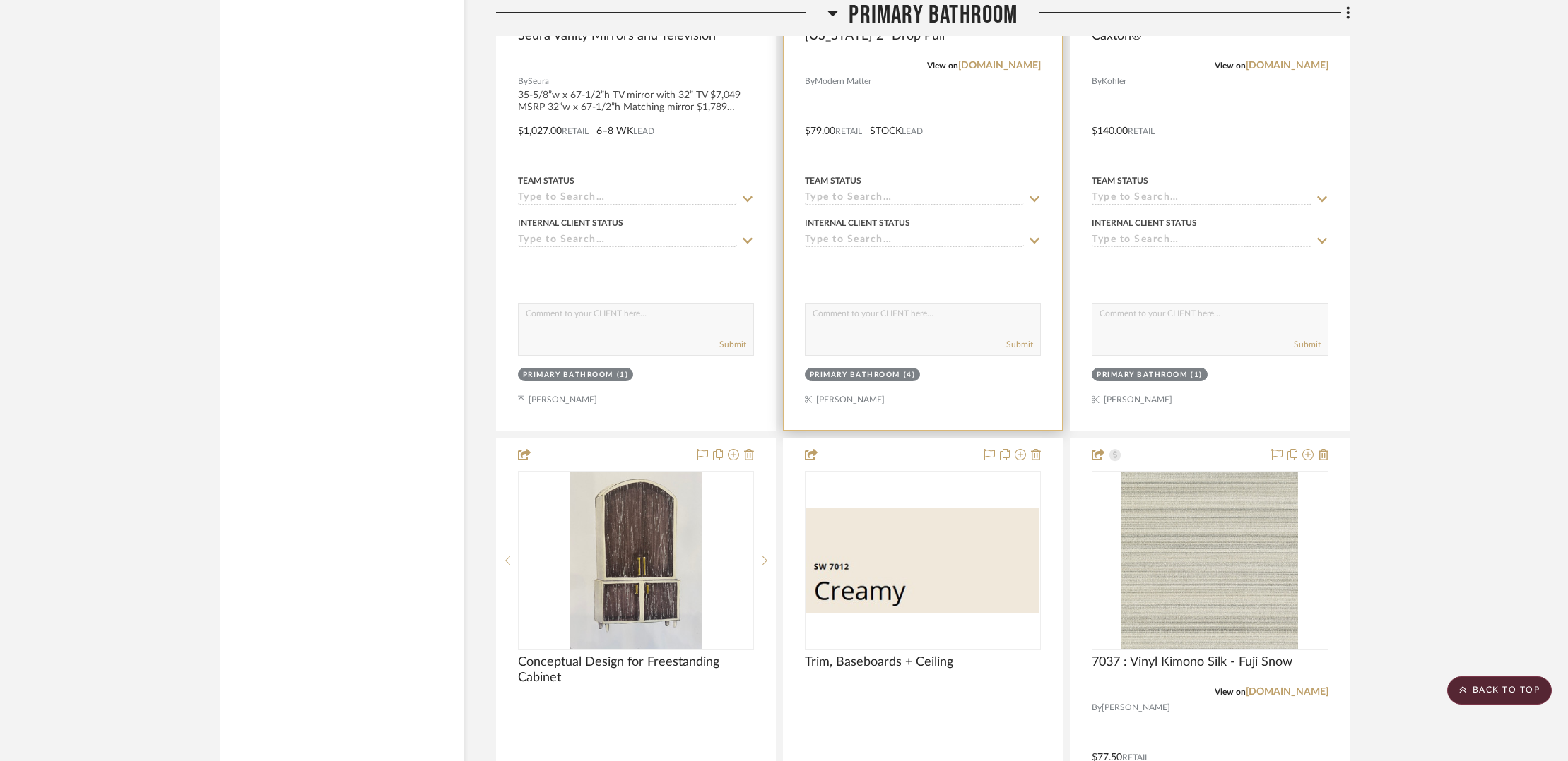
scroll to position [9915, 0]
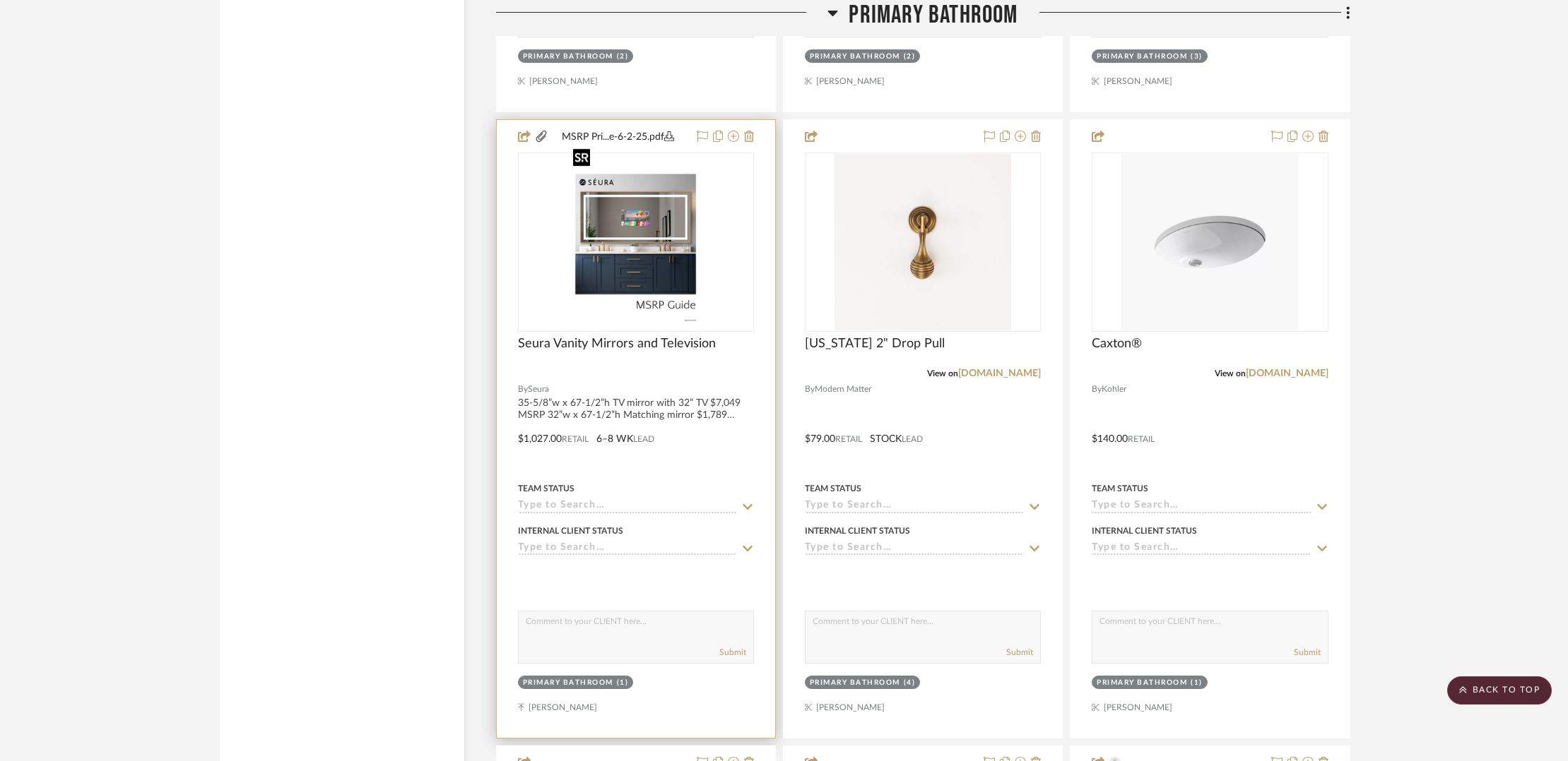
click at [636, 218] on img "0" at bounding box center [636, 242] width 137 height 177
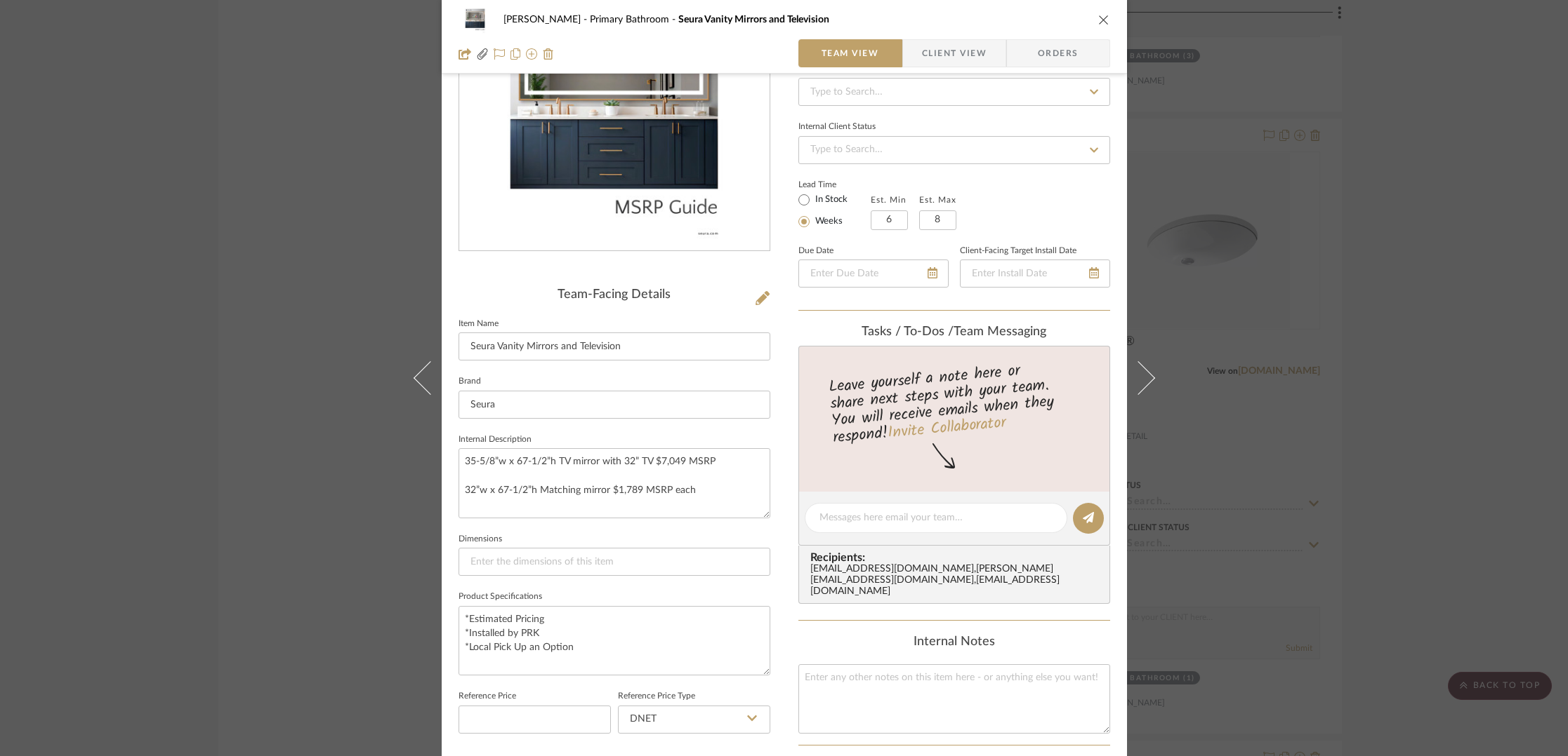
scroll to position [59, 0]
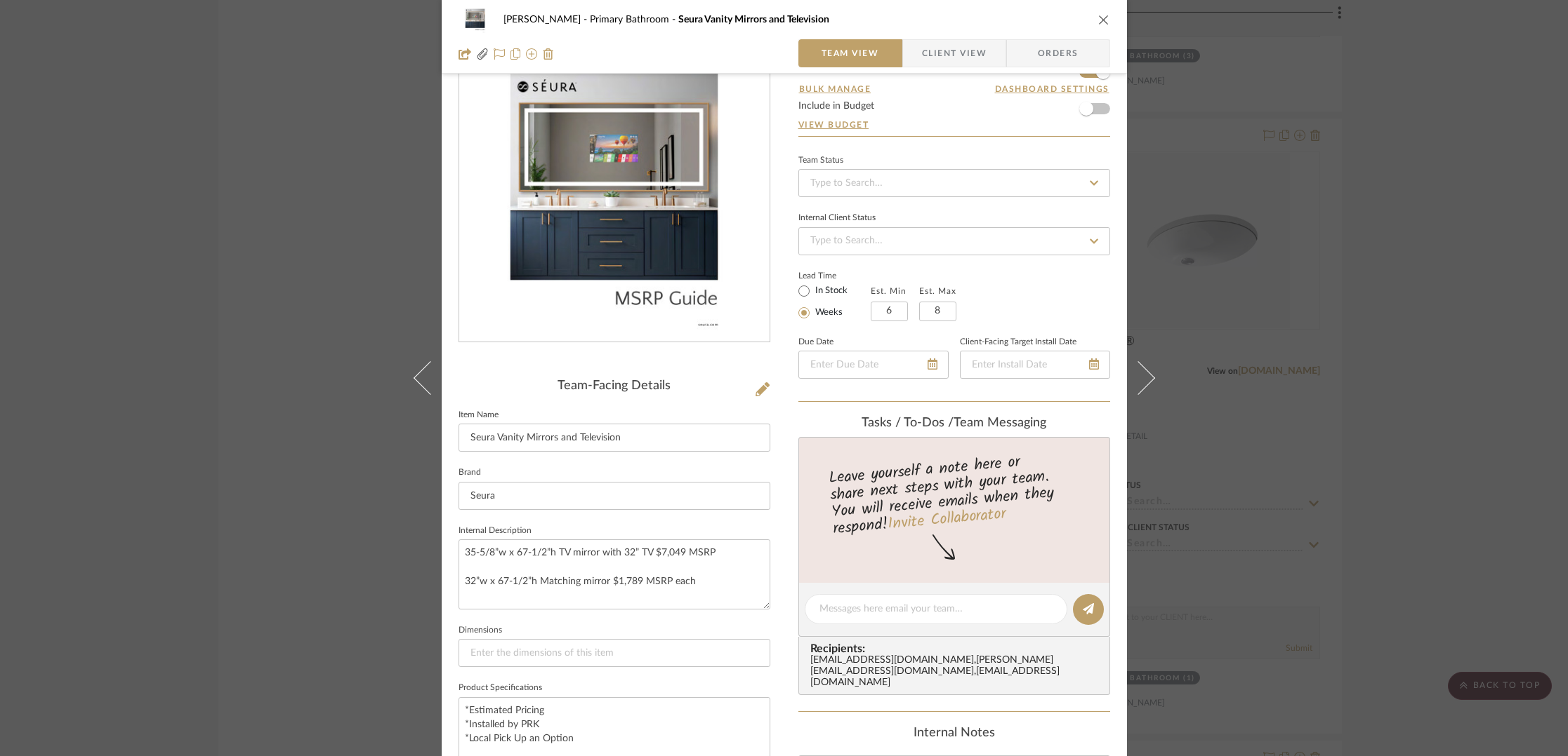
drag, startPoint x: 956, startPoint y: 61, endPoint x: 964, endPoint y: 57, distance: 8.9
click at [956, 60] on span "Client View" at bounding box center [954, 53] width 64 height 28
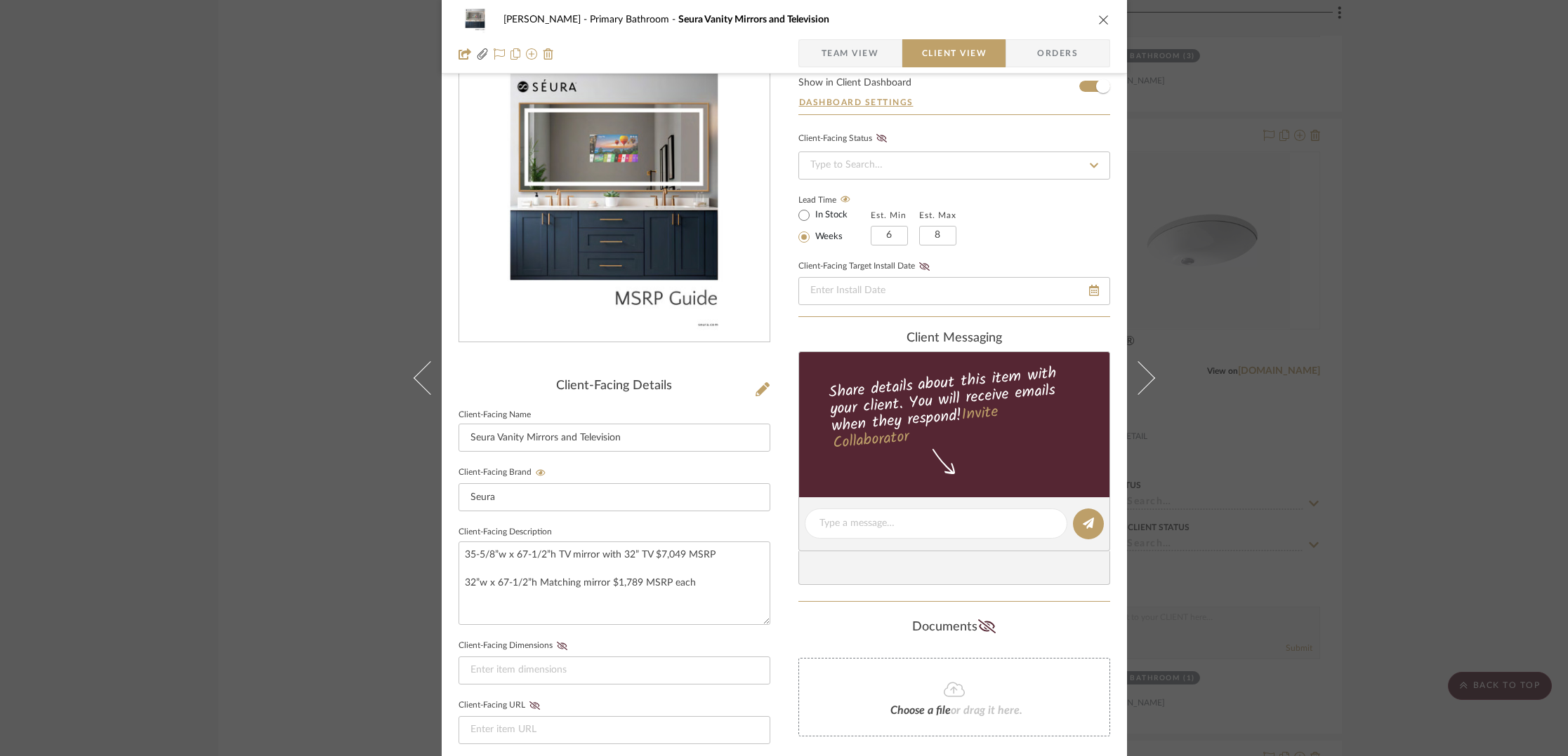
click at [1098, 16] on icon "close" at bounding box center [1104, 20] width 11 height 11
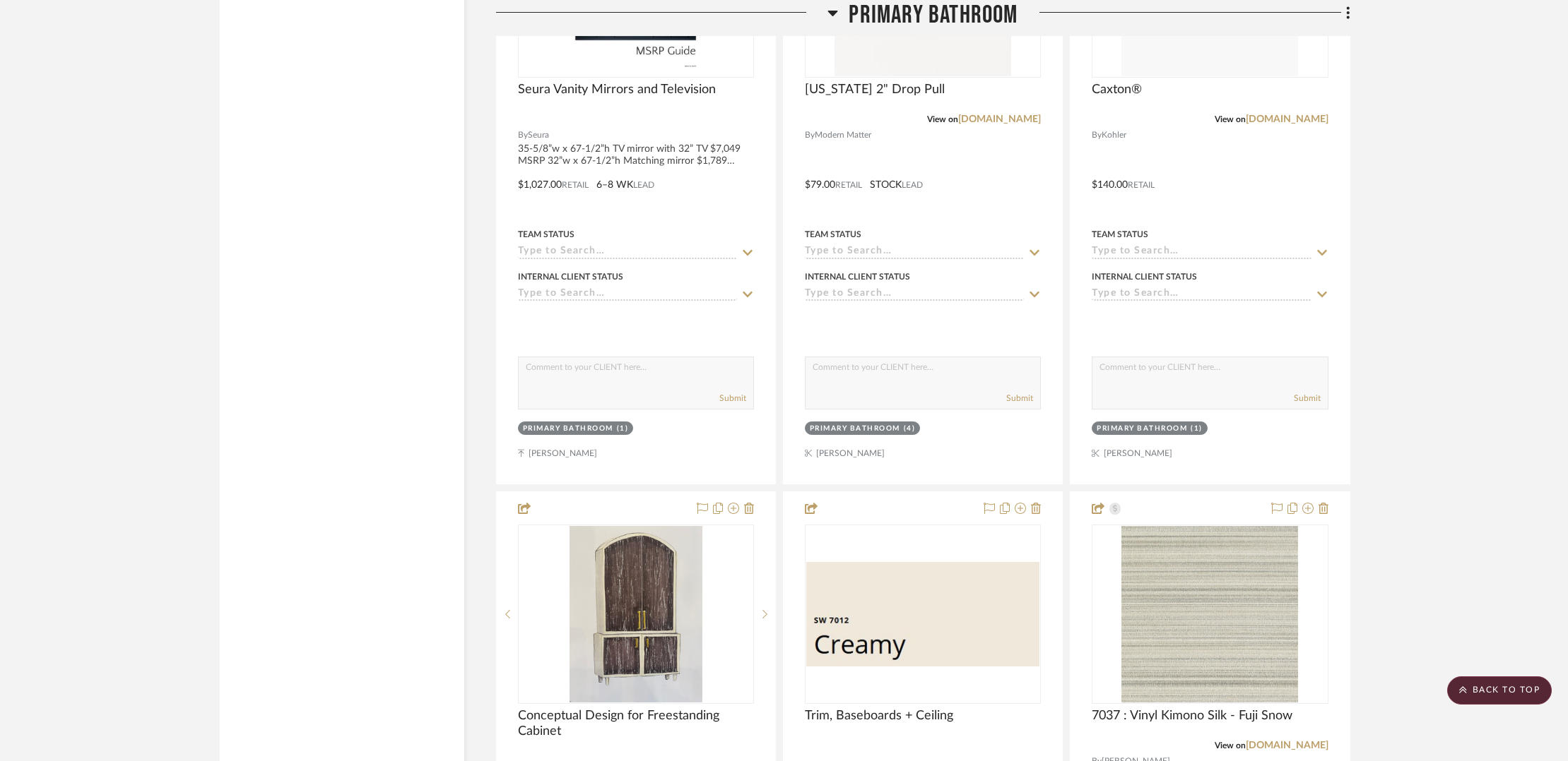
scroll to position [10172, 0]
